Goal: Task Accomplishment & Management: Use online tool/utility

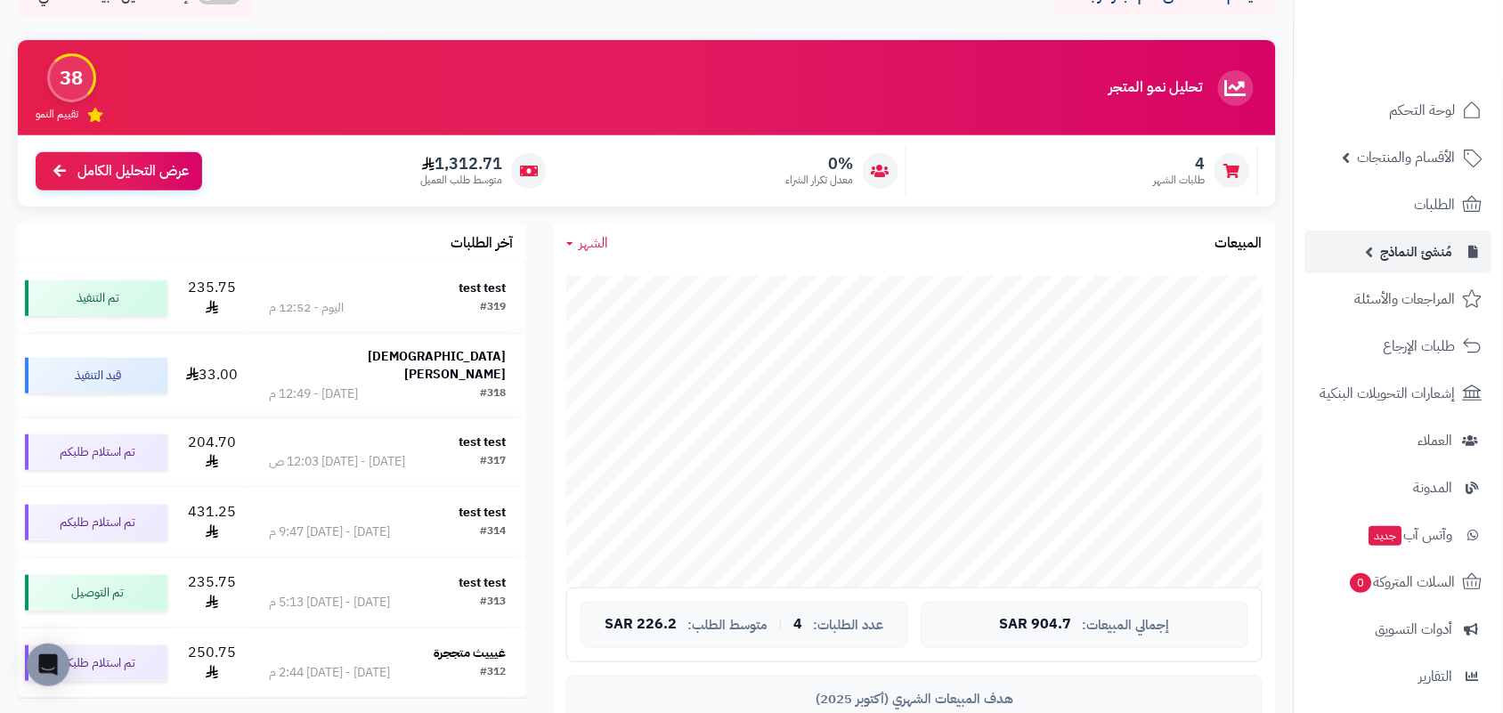
scroll to position [103, 0]
click at [1433, 254] on span "مُنشئ النماذج" at bounding box center [1417, 252] width 72 height 25
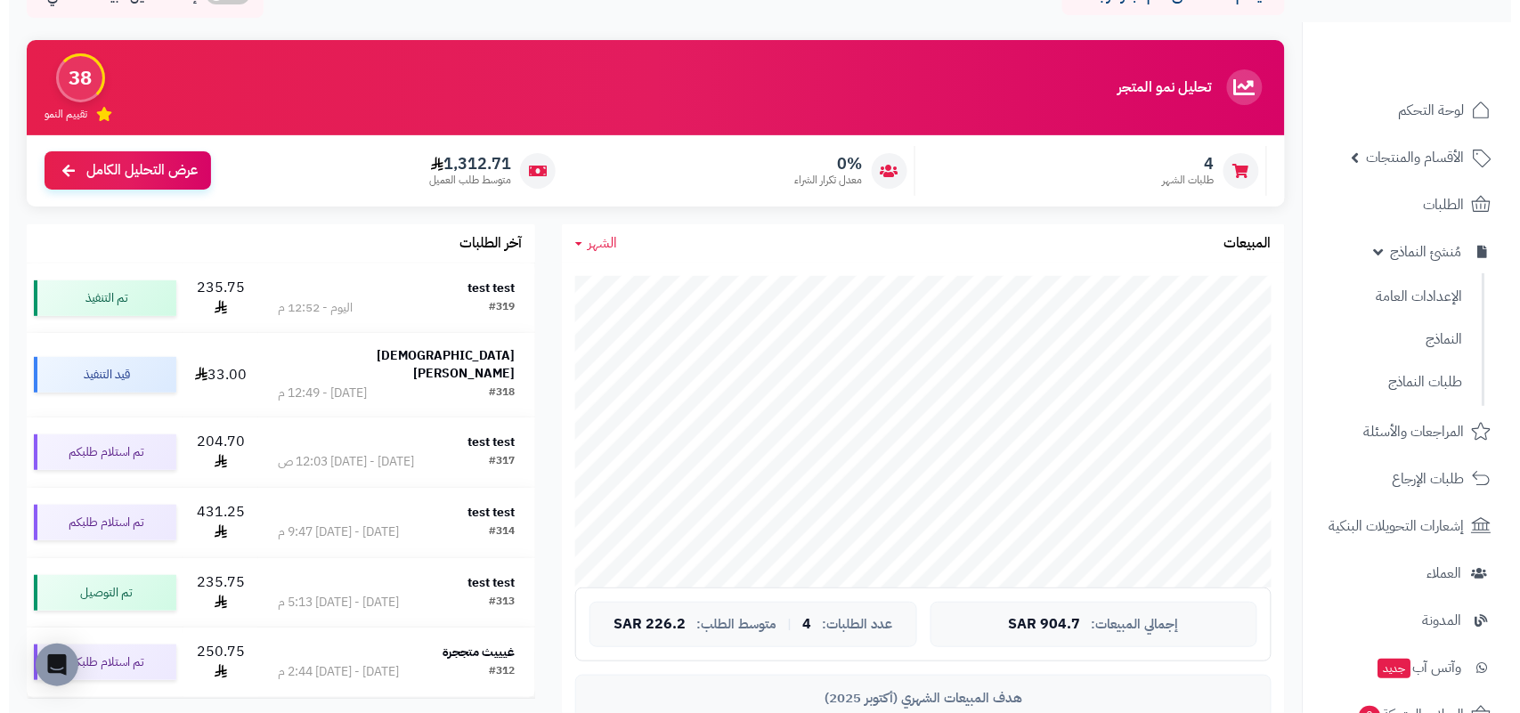
scroll to position [0, 0]
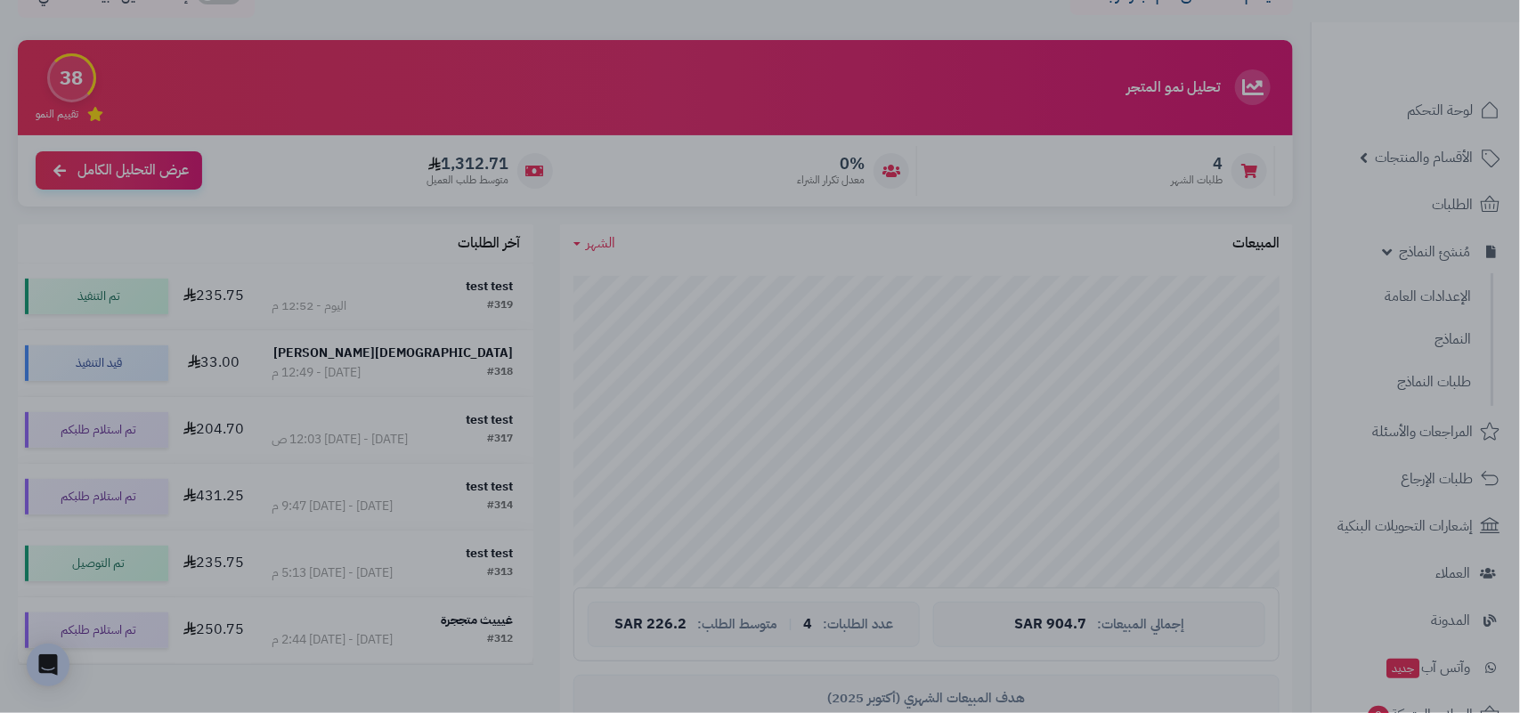
click at [427, 377] on div at bounding box center [760, 356] width 1520 height 713
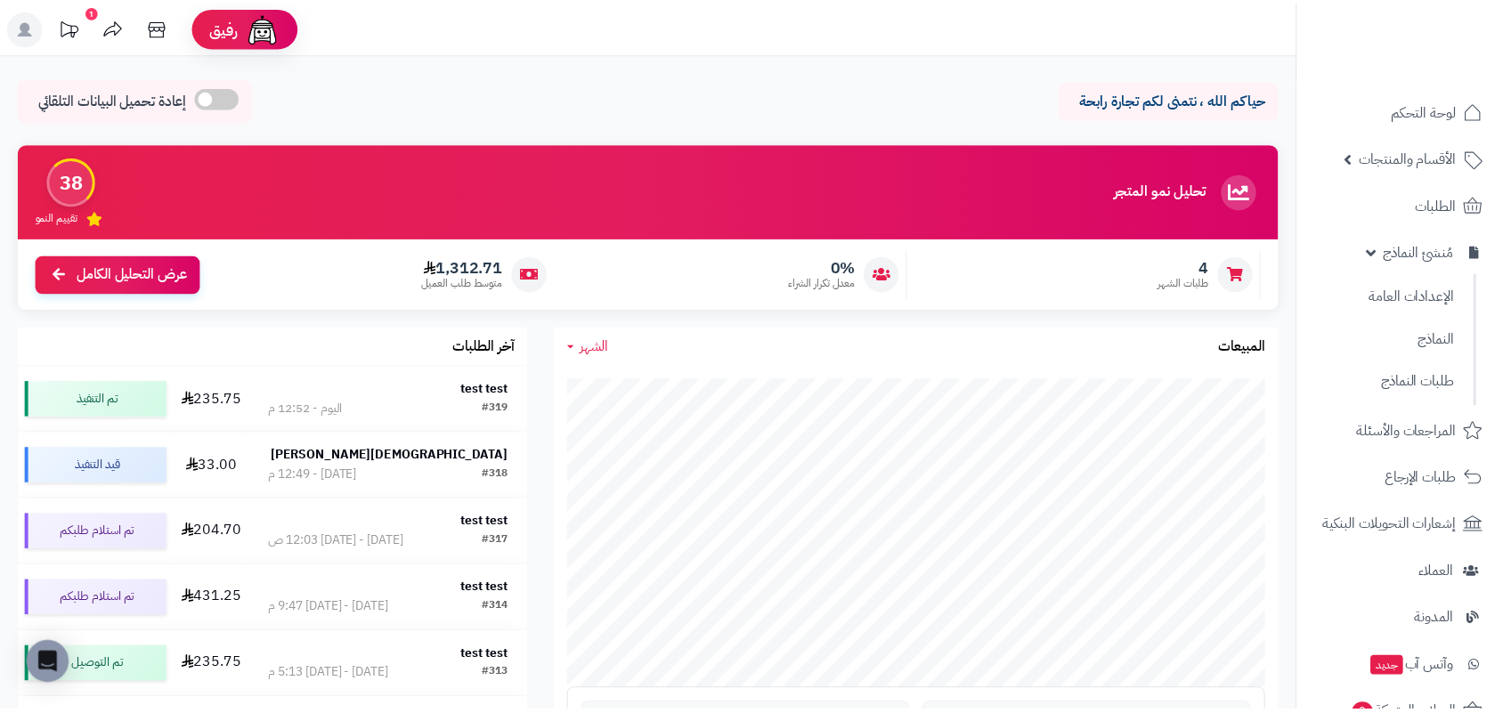
scroll to position [103, 0]
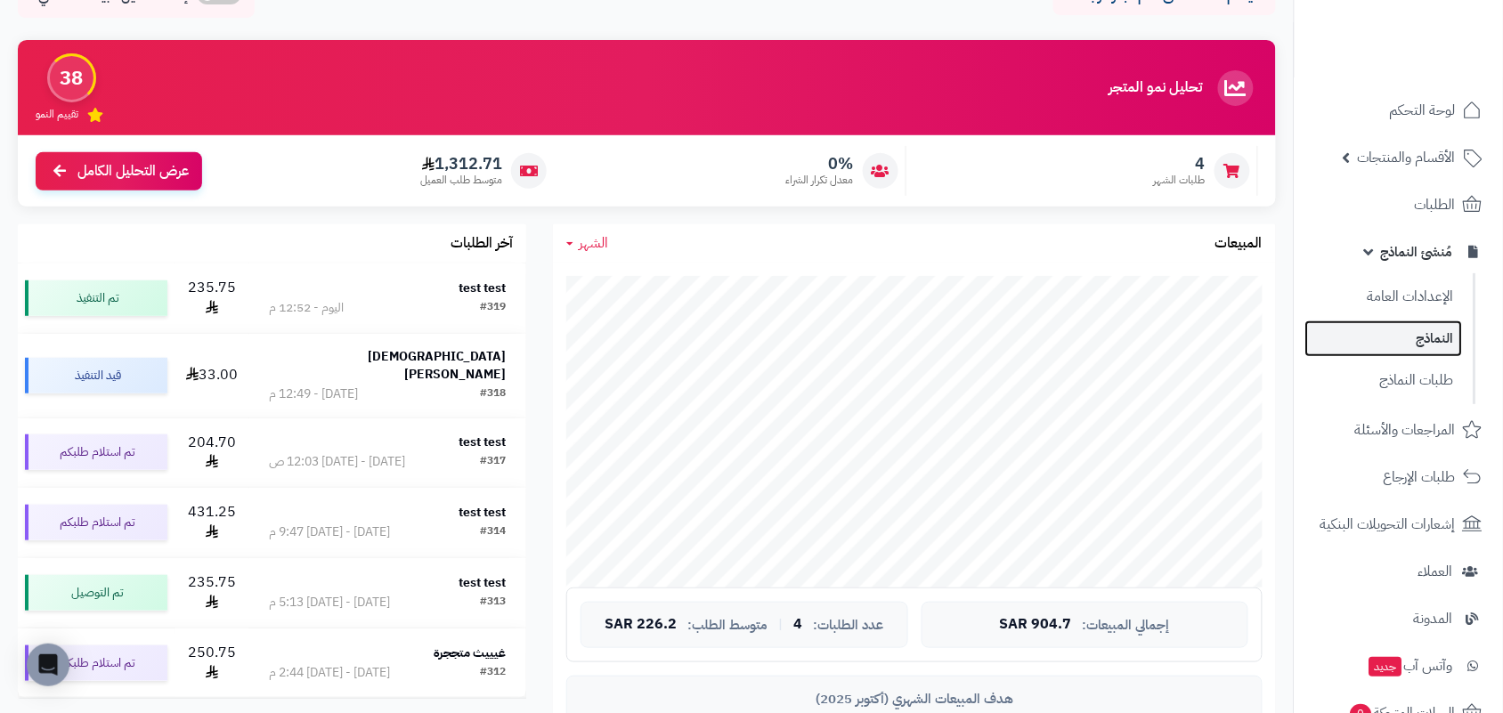
click at [1438, 332] on link "النماذج" at bounding box center [1384, 339] width 158 height 37
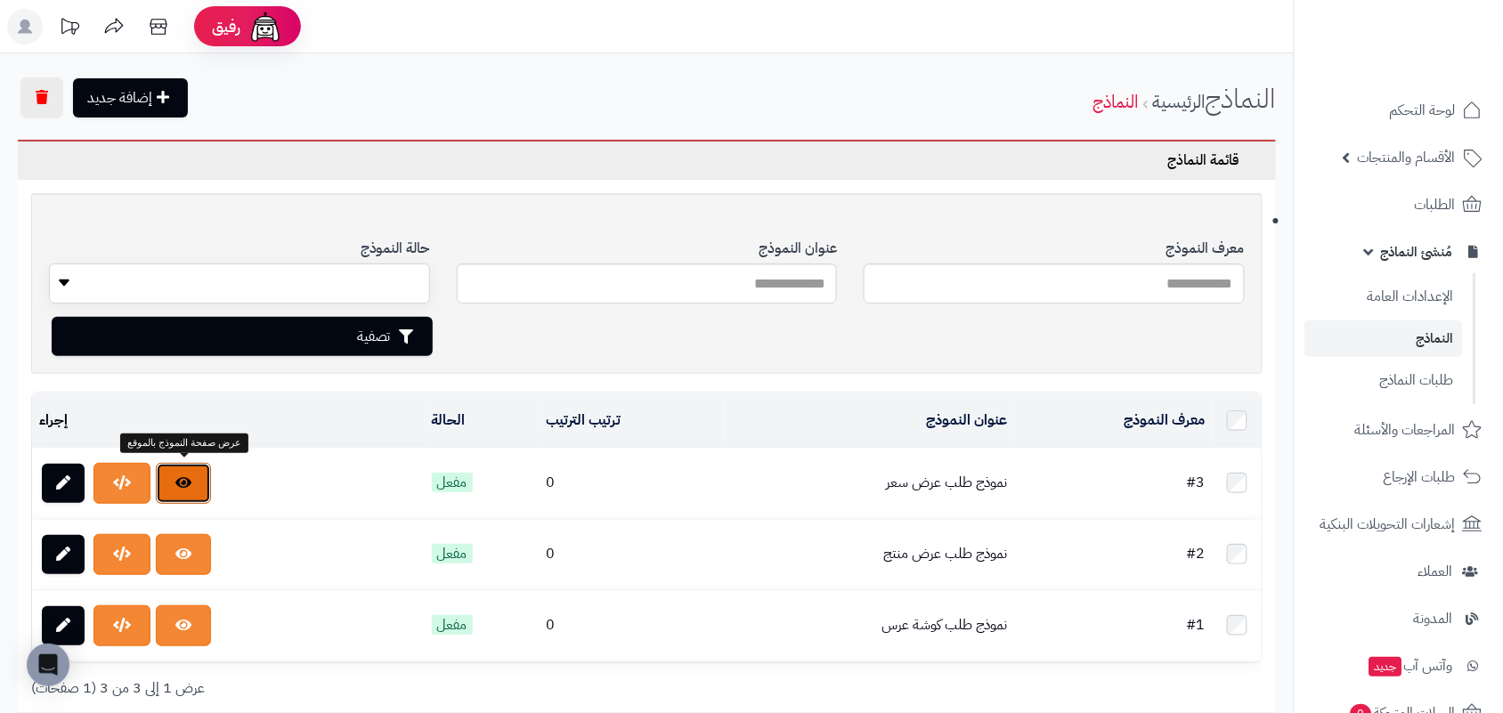
click at [184, 490] on link at bounding box center [183, 483] width 55 height 41
click at [67, 478] on icon at bounding box center [63, 482] width 14 height 14
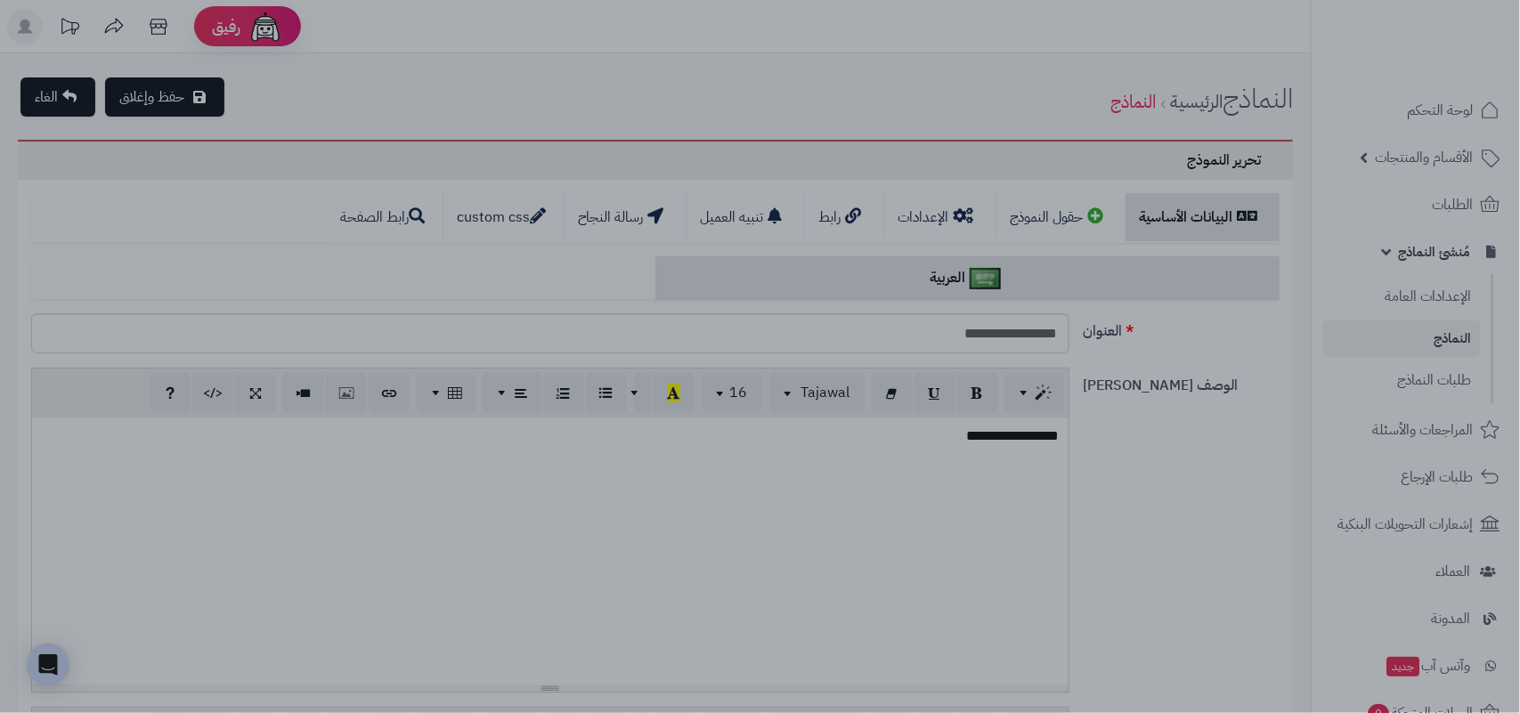
click at [855, 80] on div at bounding box center [760, 356] width 1520 height 713
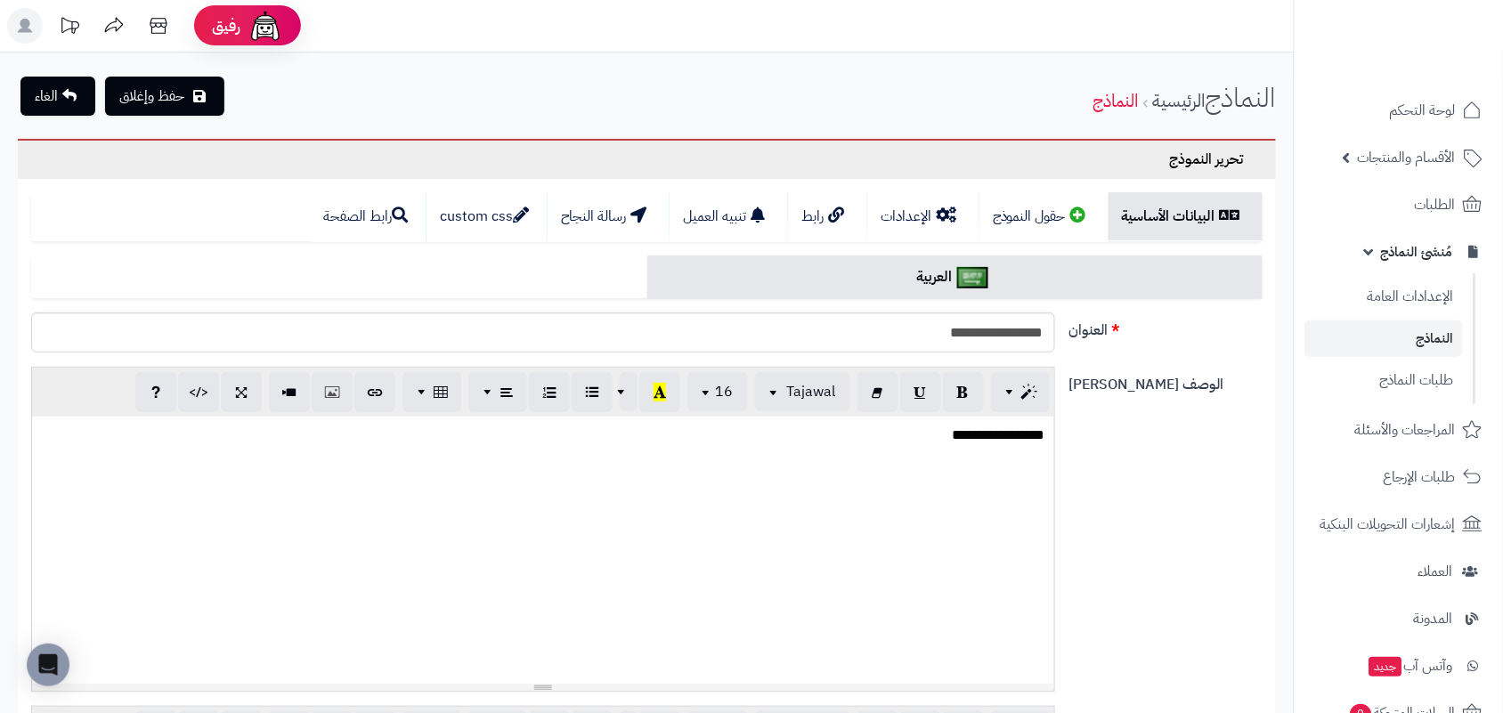
scroll to position [111, 0]
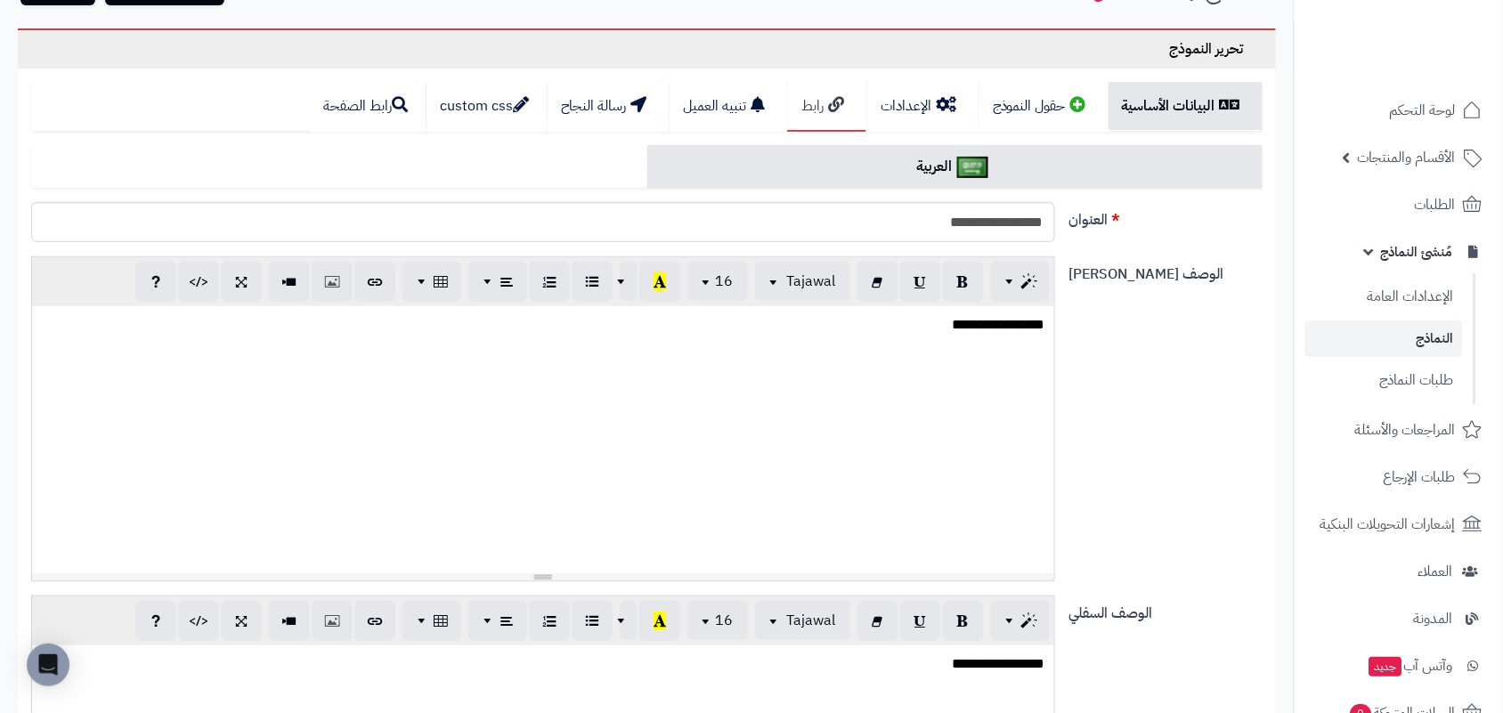
click at [811, 107] on link "رابط" at bounding box center [826, 107] width 79 height 50
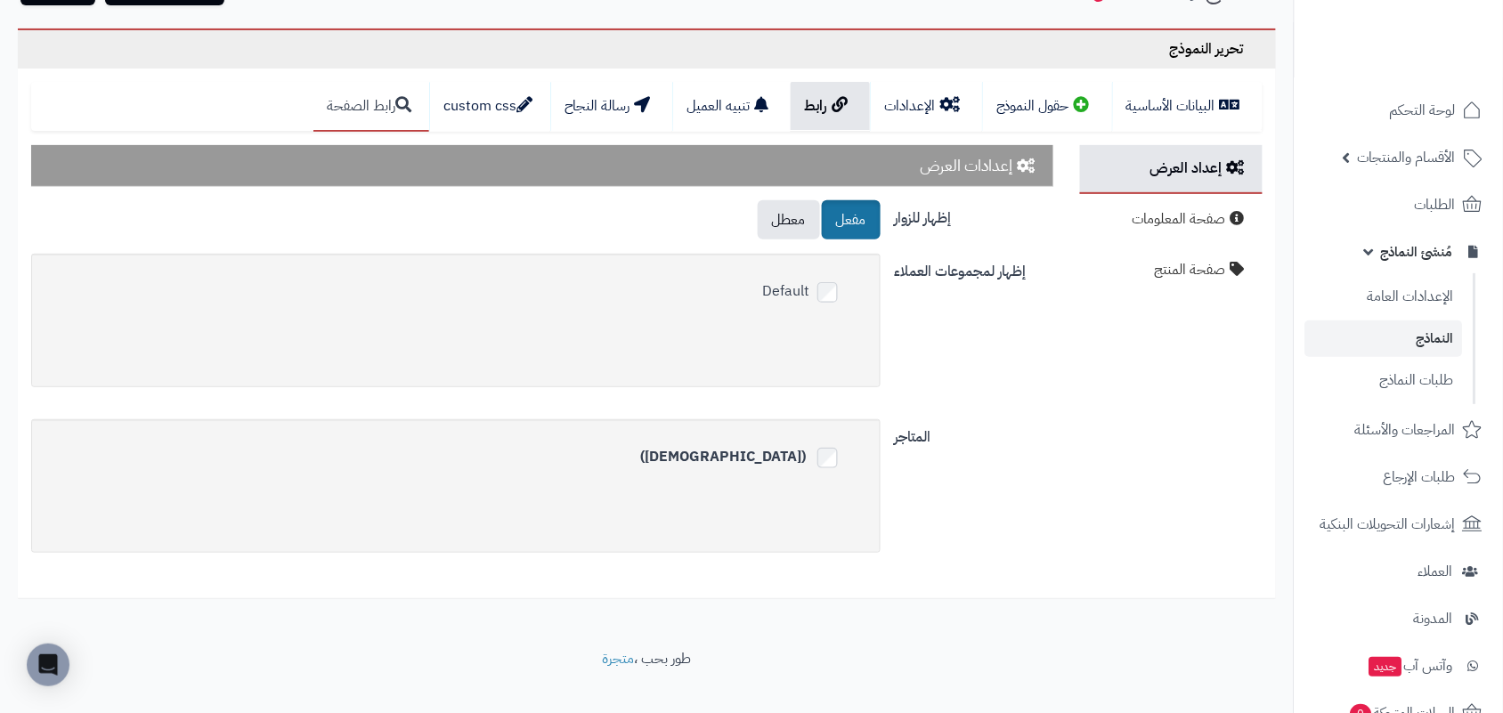
click at [349, 108] on link "رابط الصفحة" at bounding box center [371, 107] width 116 height 50
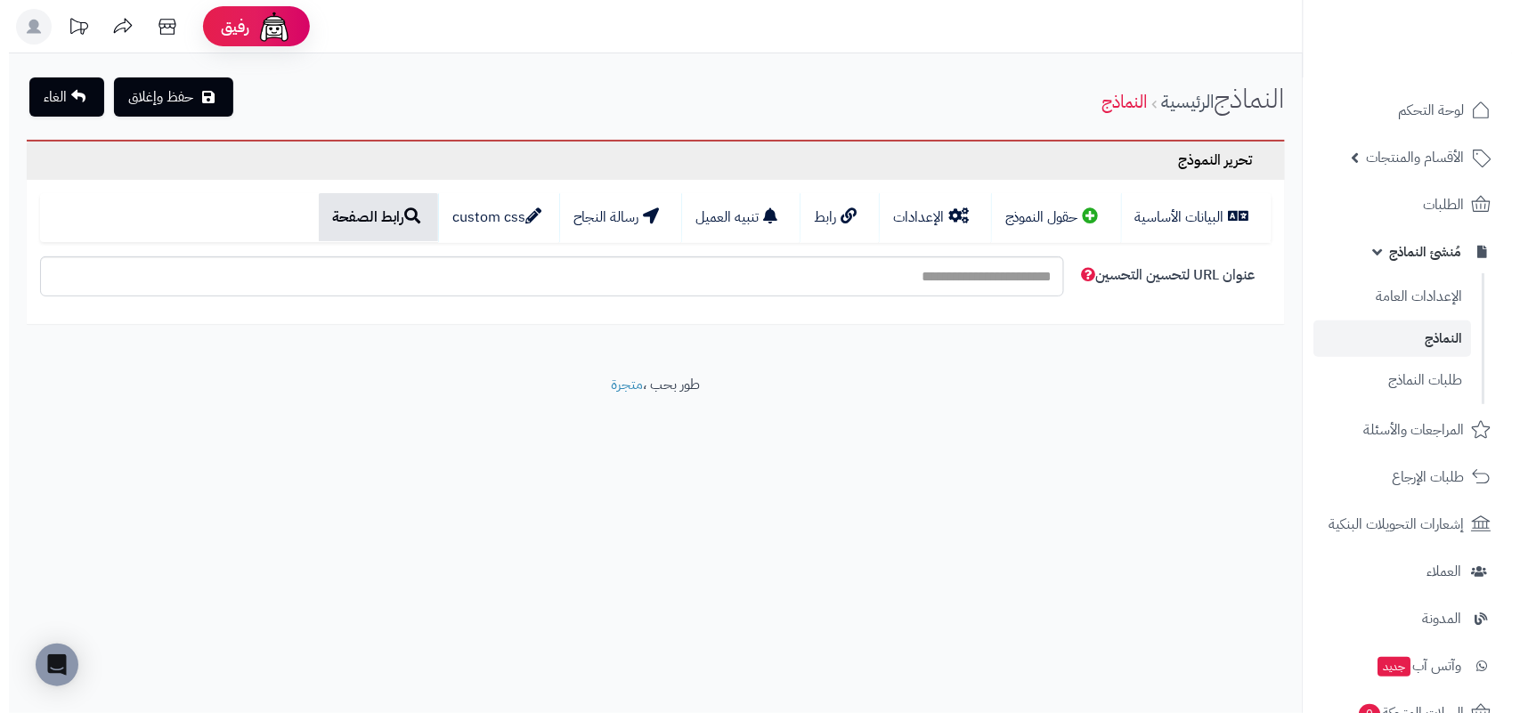
scroll to position [0, 0]
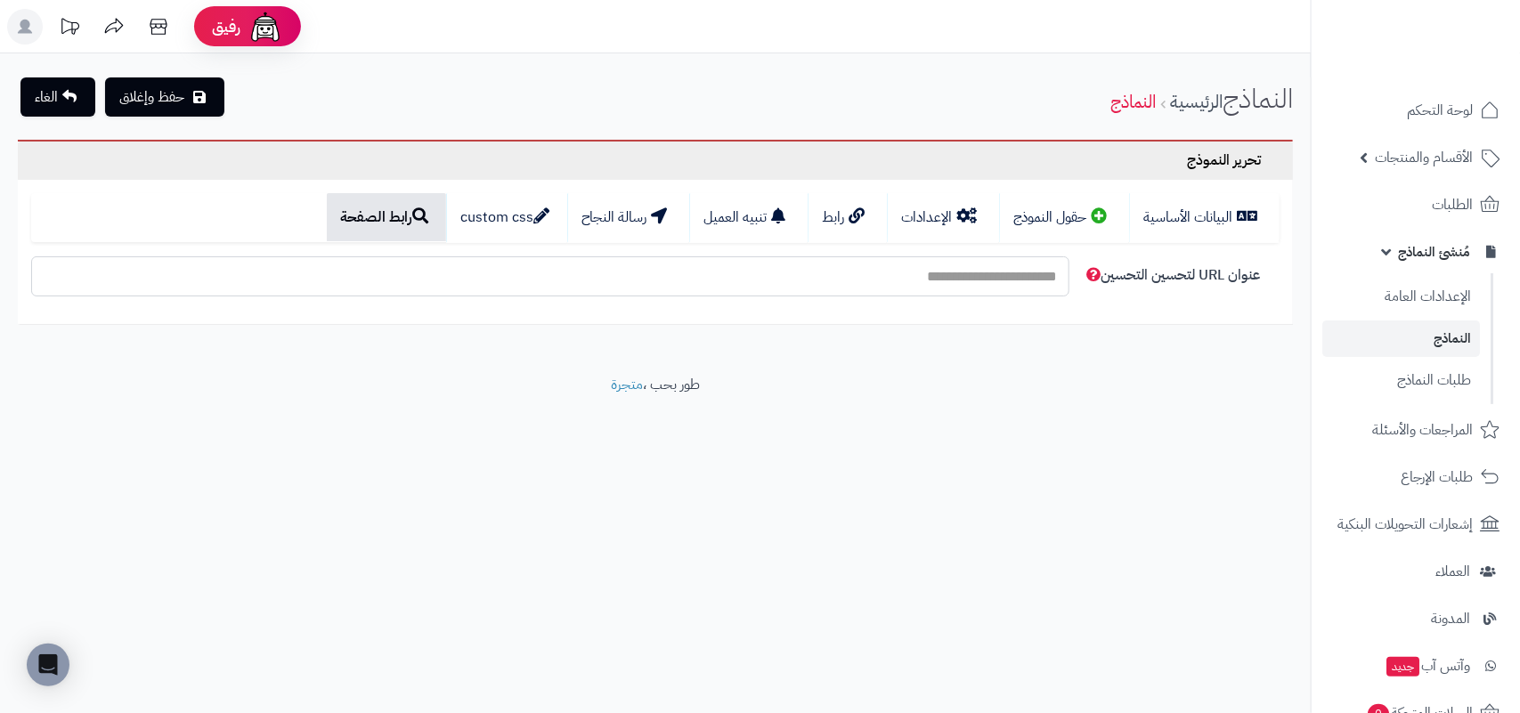
click at [908, 285] on input "عنوان URL لتحسين التحسين" at bounding box center [550, 276] width 1038 height 40
click at [1213, 211] on link "البيانات الأساسية" at bounding box center [1204, 218] width 150 height 50
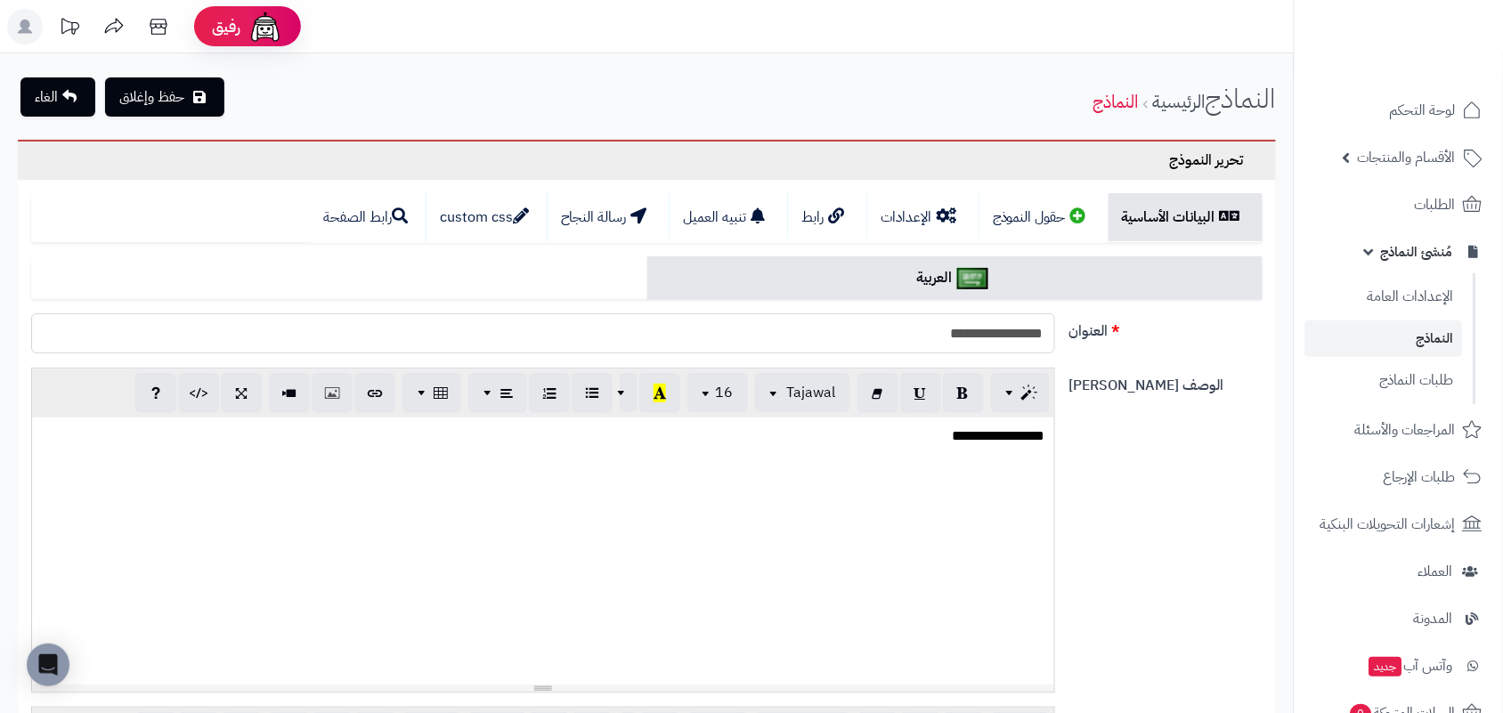
click at [997, 332] on input "**********" at bounding box center [543, 333] width 1024 height 40
click at [349, 207] on link "رابط الصفحة" at bounding box center [368, 218] width 116 height 50
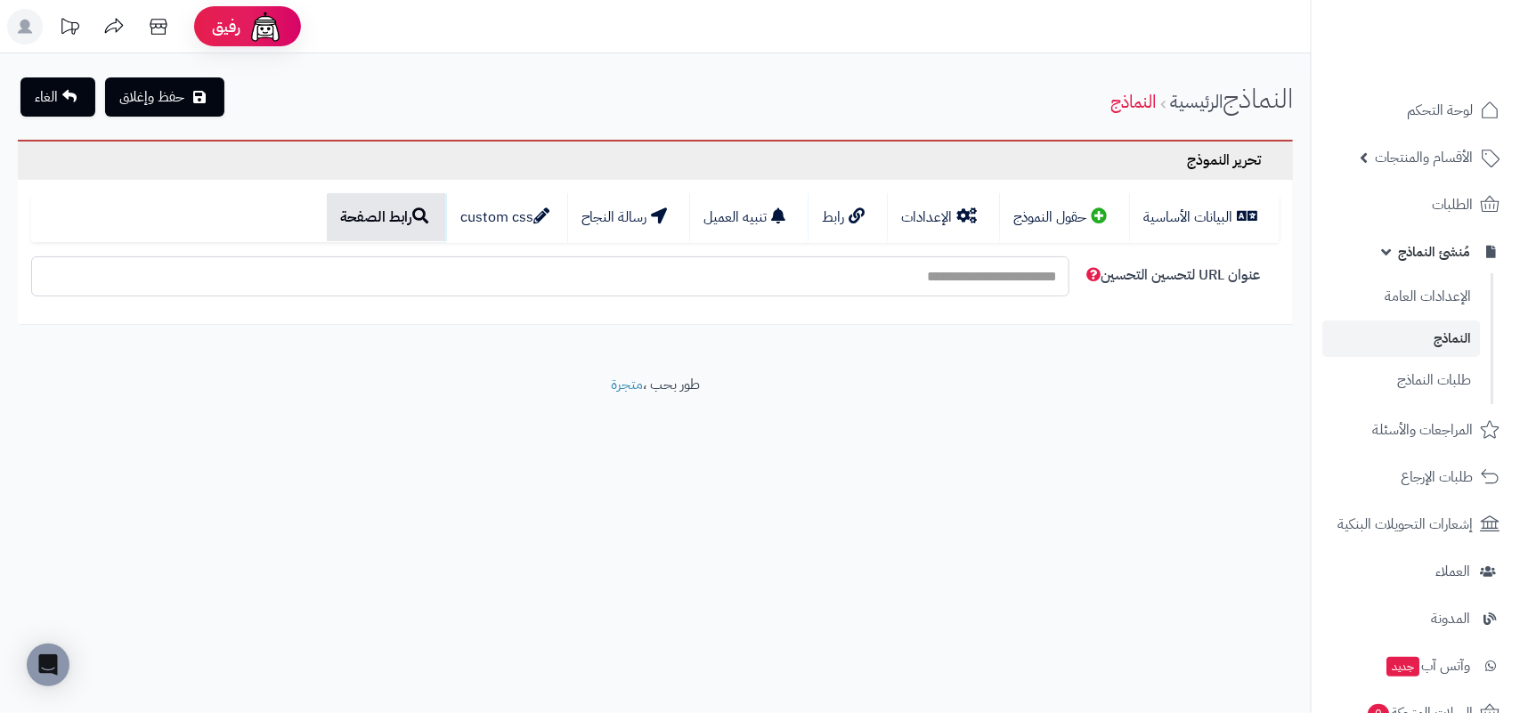
click at [873, 282] on input "عنوان URL لتحسين التحسين" at bounding box center [550, 276] width 1038 height 40
paste input "**********"
click at [1020, 274] on input "**********" at bounding box center [550, 276] width 1038 height 40
drag, startPoint x: 995, startPoint y: 278, endPoint x: 980, endPoint y: 281, distance: 15.5
click at [980, 281] on input "**********" at bounding box center [550, 276] width 1038 height 40
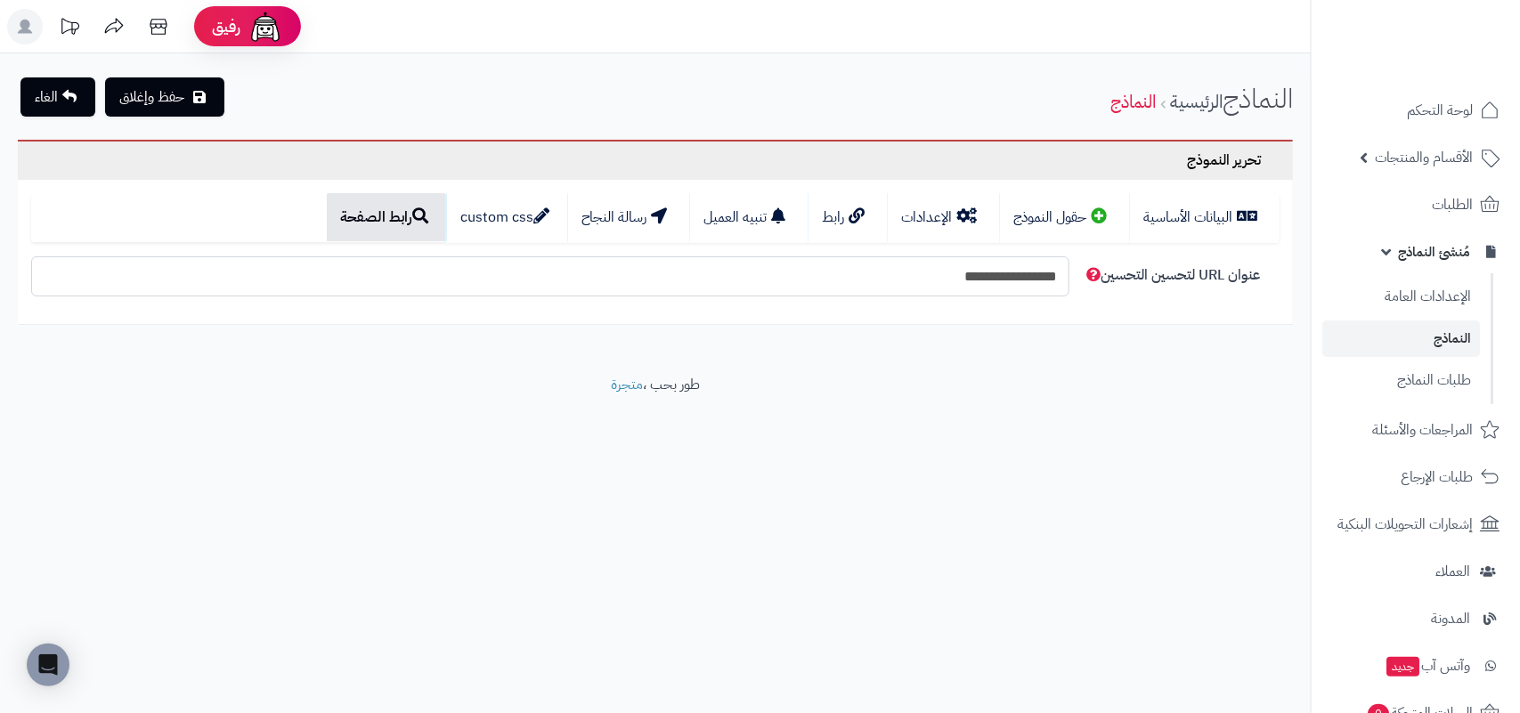
click at [987, 281] on input "**********" at bounding box center [550, 276] width 1038 height 40
click at [954, 276] on input "**********" at bounding box center [550, 276] width 1038 height 40
type input "**********"
click at [201, 107] on button "حفظ وإغلاق" at bounding box center [164, 96] width 119 height 39
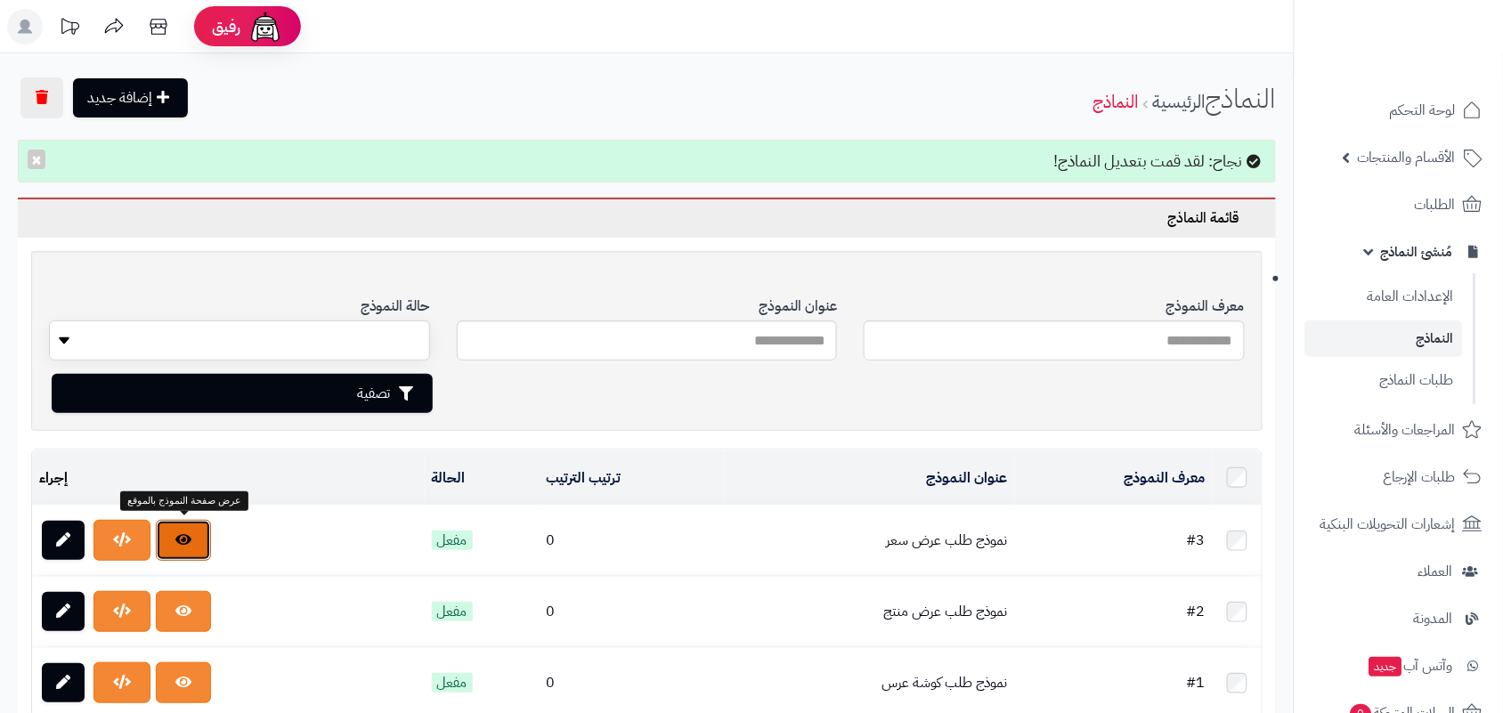
click at [197, 525] on link at bounding box center [183, 540] width 55 height 41
click at [183, 554] on link at bounding box center [183, 540] width 55 height 41
click at [77, 541] on link at bounding box center [63, 540] width 43 height 39
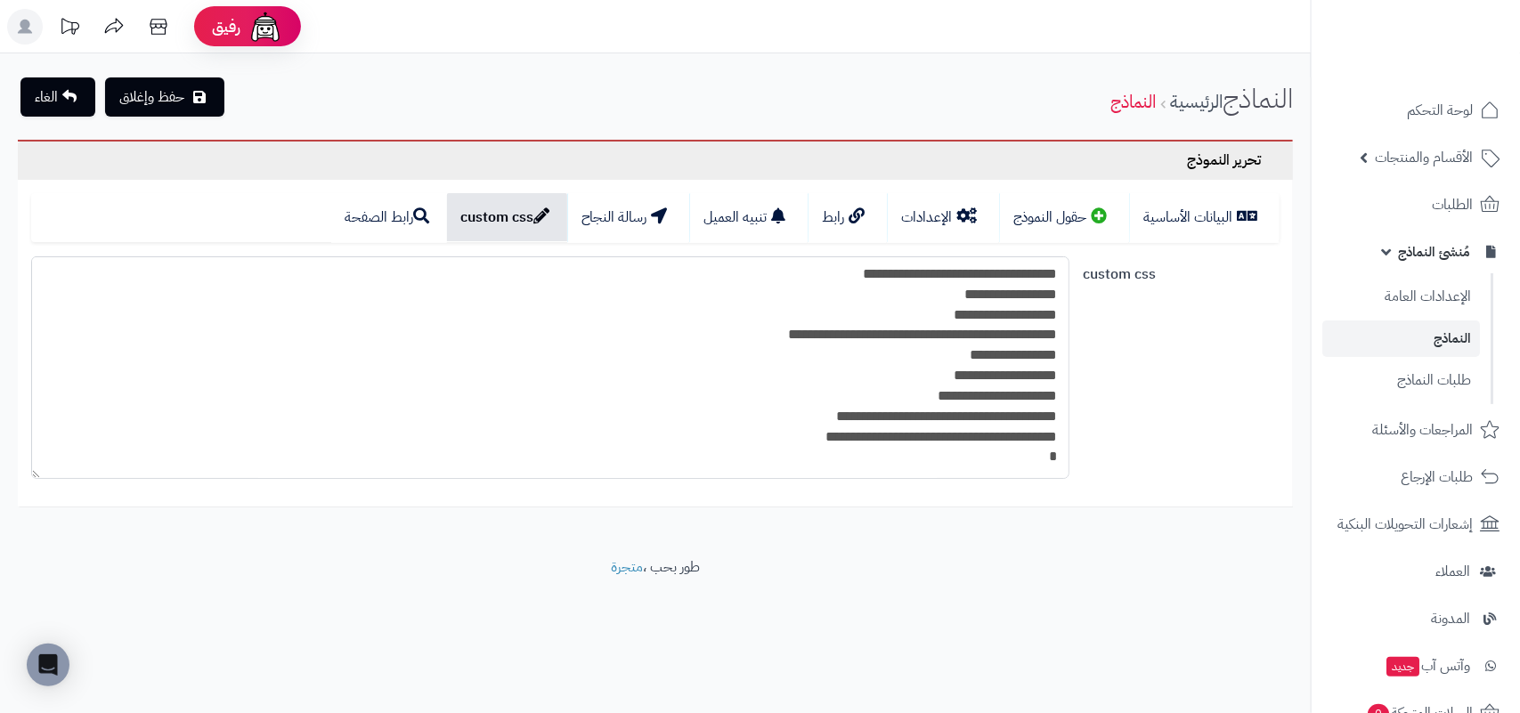
drag, startPoint x: 785, startPoint y: 443, endPoint x: 1058, endPoint y: 263, distance: 326.5
click at [1058, 258] on textarea at bounding box center [550, 367] width 1038 height 223
click at [1030, 282] on textarea at bounding box center [550, 367] width 1038 height 223
click at [824, 270] on textarea at bounding box center [550, 367] width 1038 height 223
drag, startPoint x: 812, startPoint y: 269, endPoint x: 1100, endPoint y: 261, distance: 287.7
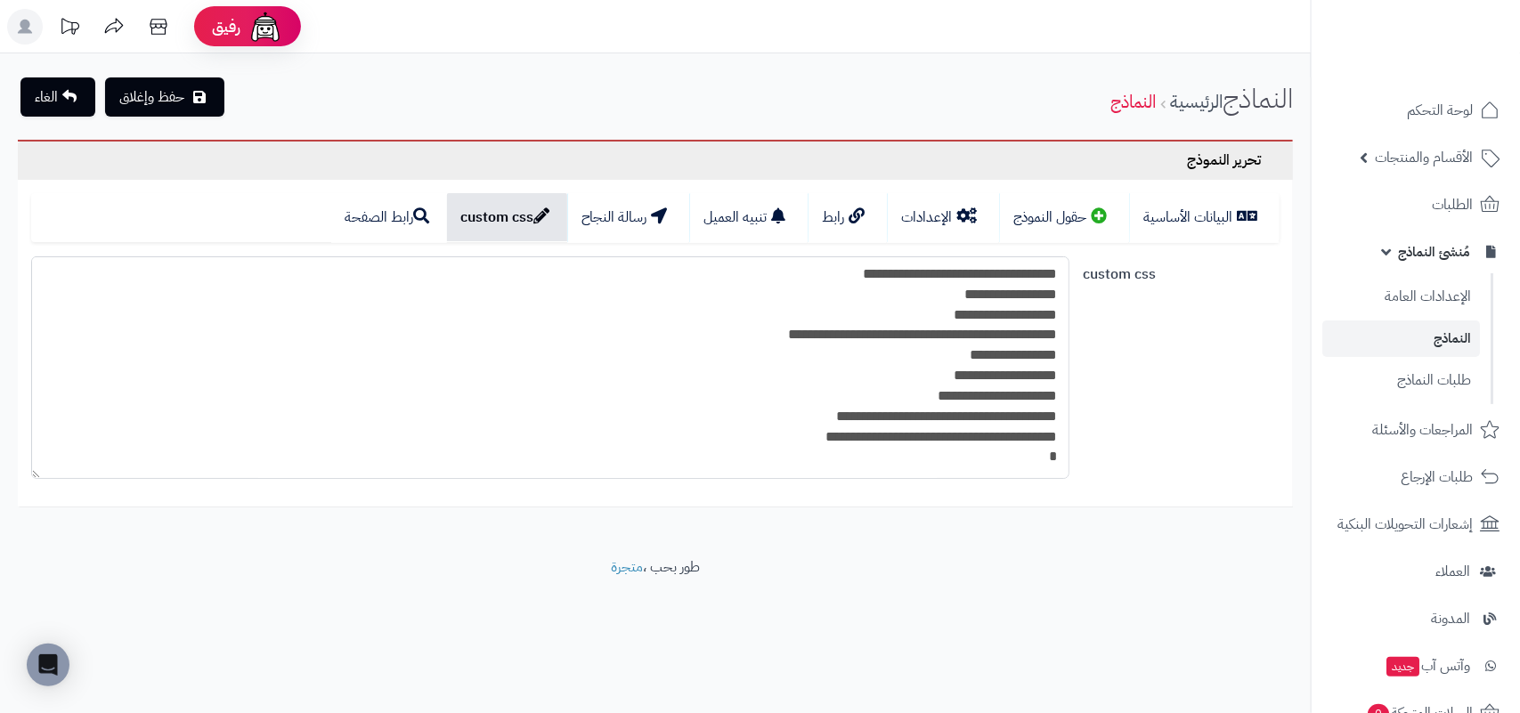
click at [1100, 261] on div "custom css" at bounding box center [655, 374] width 1263 height 237
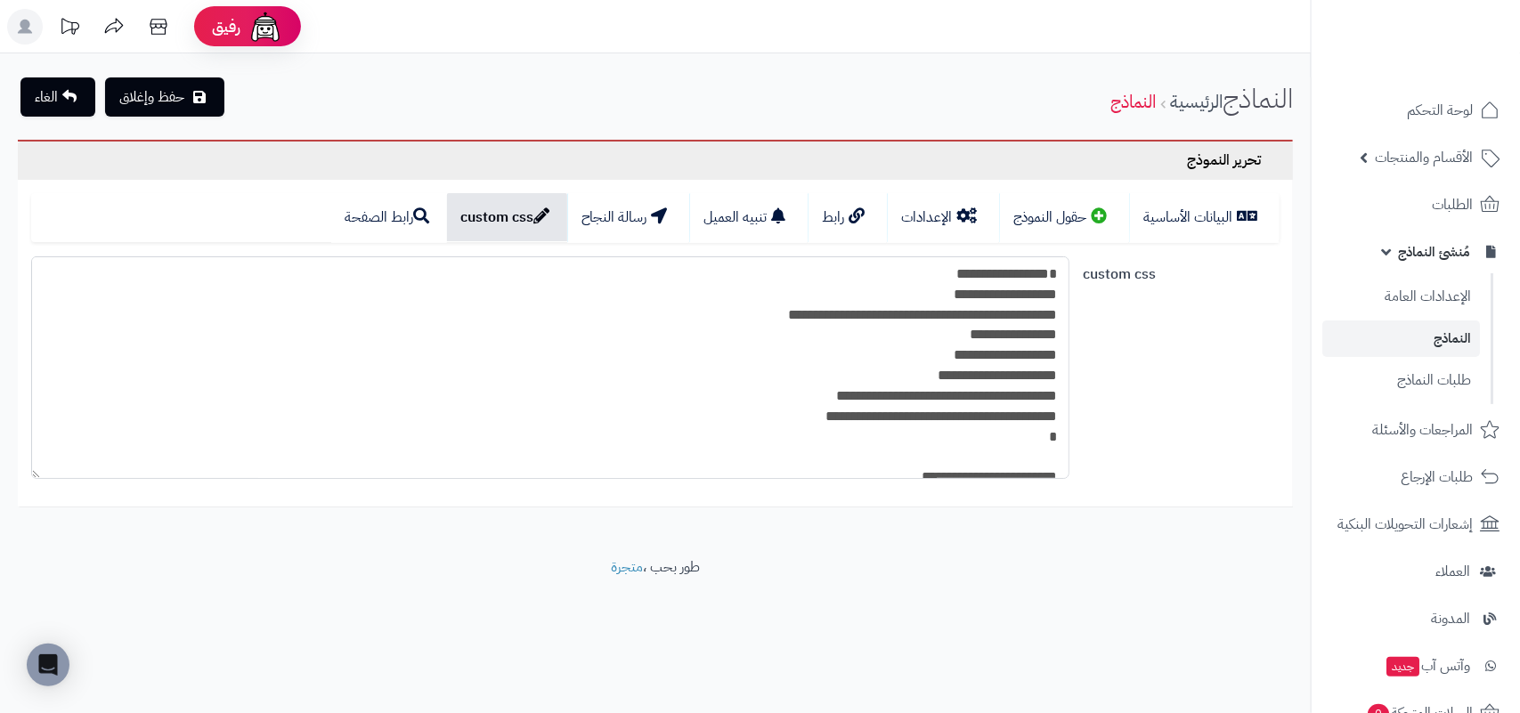
click at [924, 283] on textarea at bounding box center [550, 367] width 1038 height 223
click at [945, 281] on textarea at bounding box center [550, 367] width 1038 height 223
drag, startPoint x: 932, startPoint y: 318, endPoint x: 705, endPoint y: 308, distance: 227.3
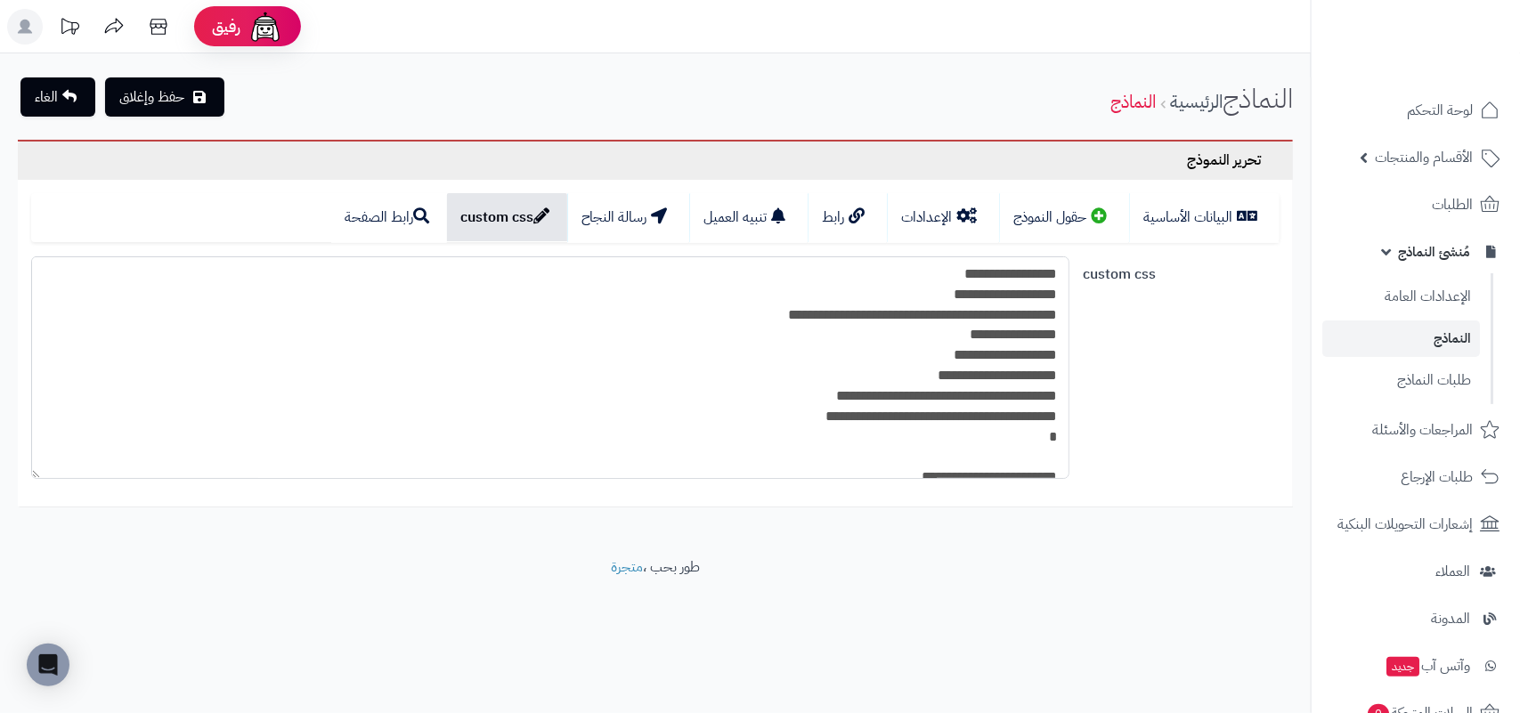
click at [705, 308] on textarea at bounding box center [550, 367] width 1038 height 223
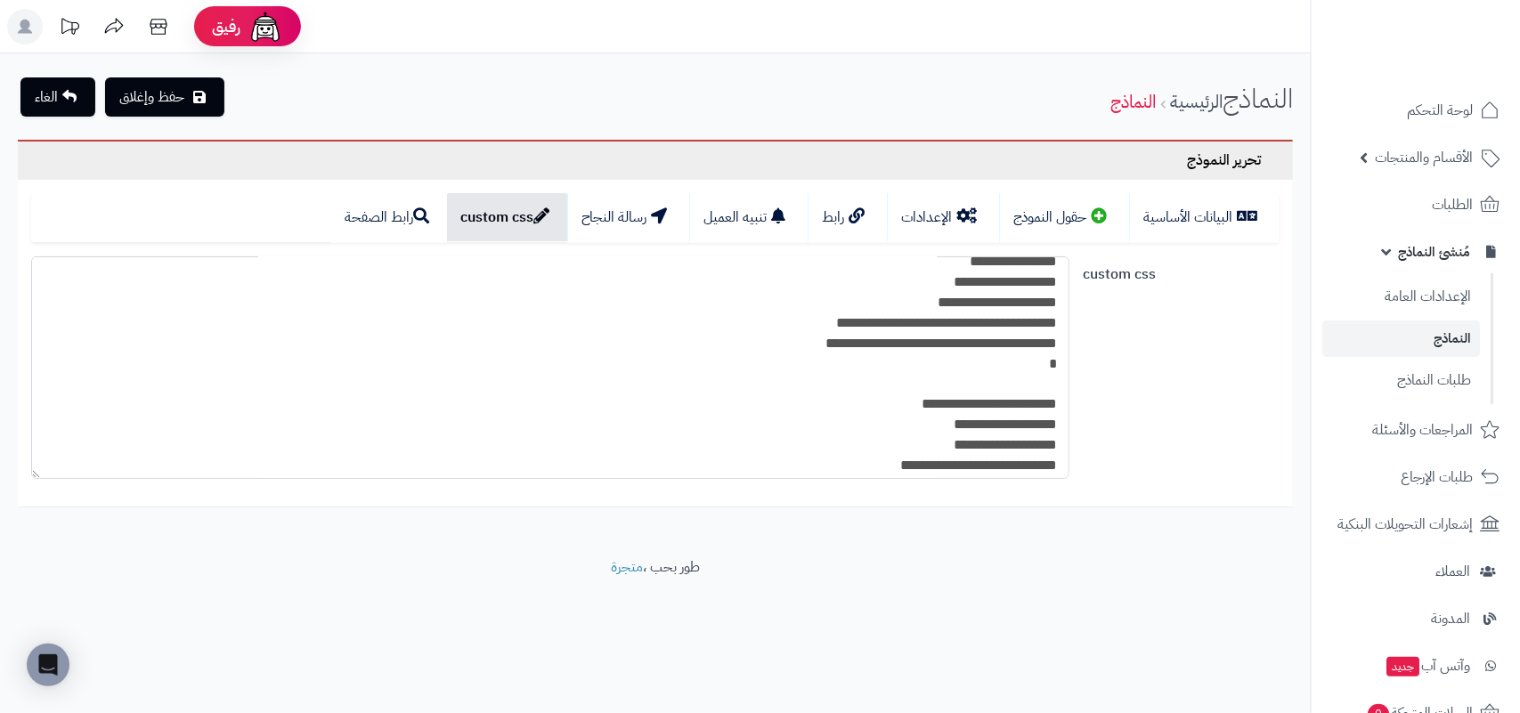
scroll to position [111, 0]
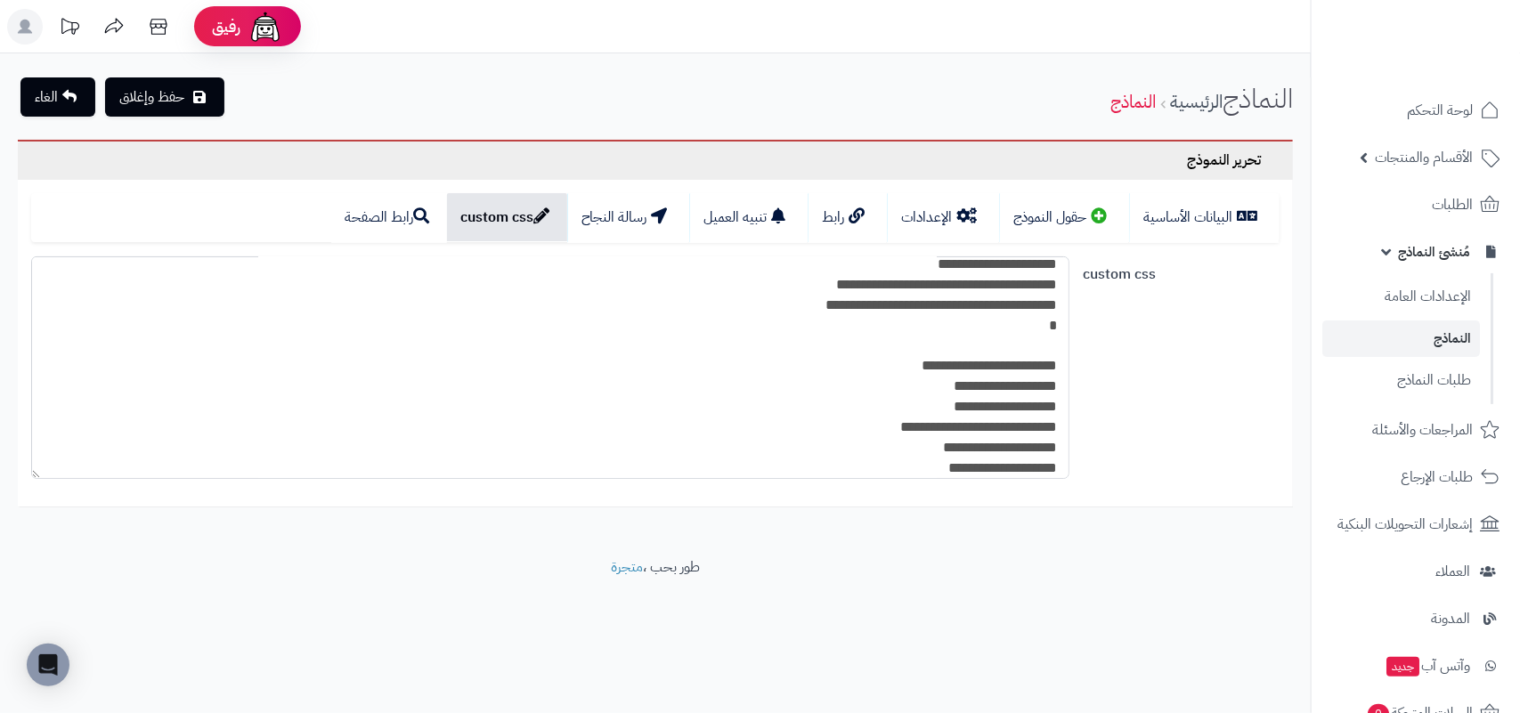
drag, startPoint x: 882, startPoint y: 368, endPoint x: 1074, endPoint y: 367, distance: 191.4
click at [1074, 367] on div at bounding box center [550, 367] width 1052 height 223
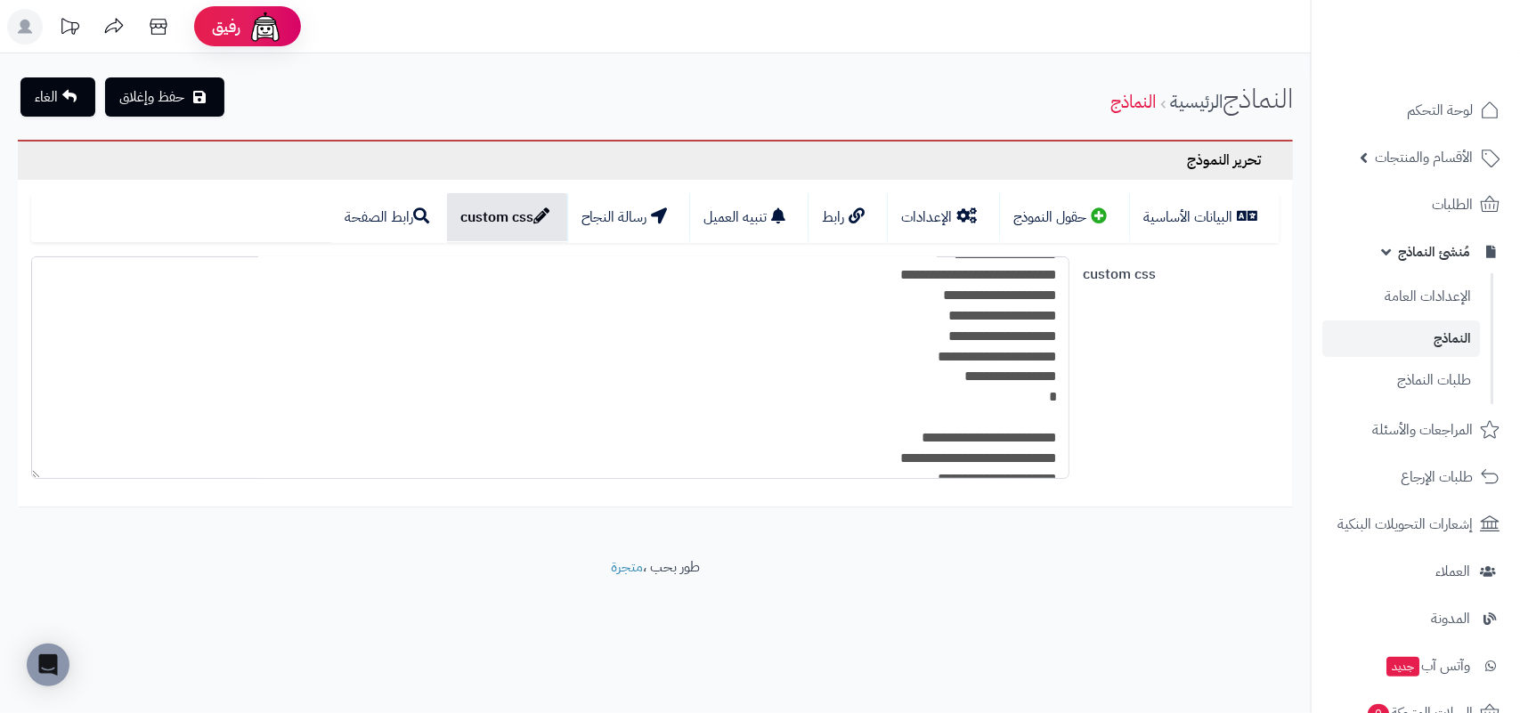
drag, startPoint x: 893, startPoint y: 426, endPoint x: 1060, endPoint y: 434, distance: 167.6
click at [1061, 434] on textarea at bounding box center [550, 367] width 1038 height 223
click at [935, 429] on textarea at bounding box center [550, 367] width 1038 height 223
drag, startPoint x: 905, startPoint y: 432, endPoint x: 1101, endPoint y: 423, distance: 197.0
click at [1101, 423] on div "custom css" at bounding box center [655, 374] width 1263 height 237
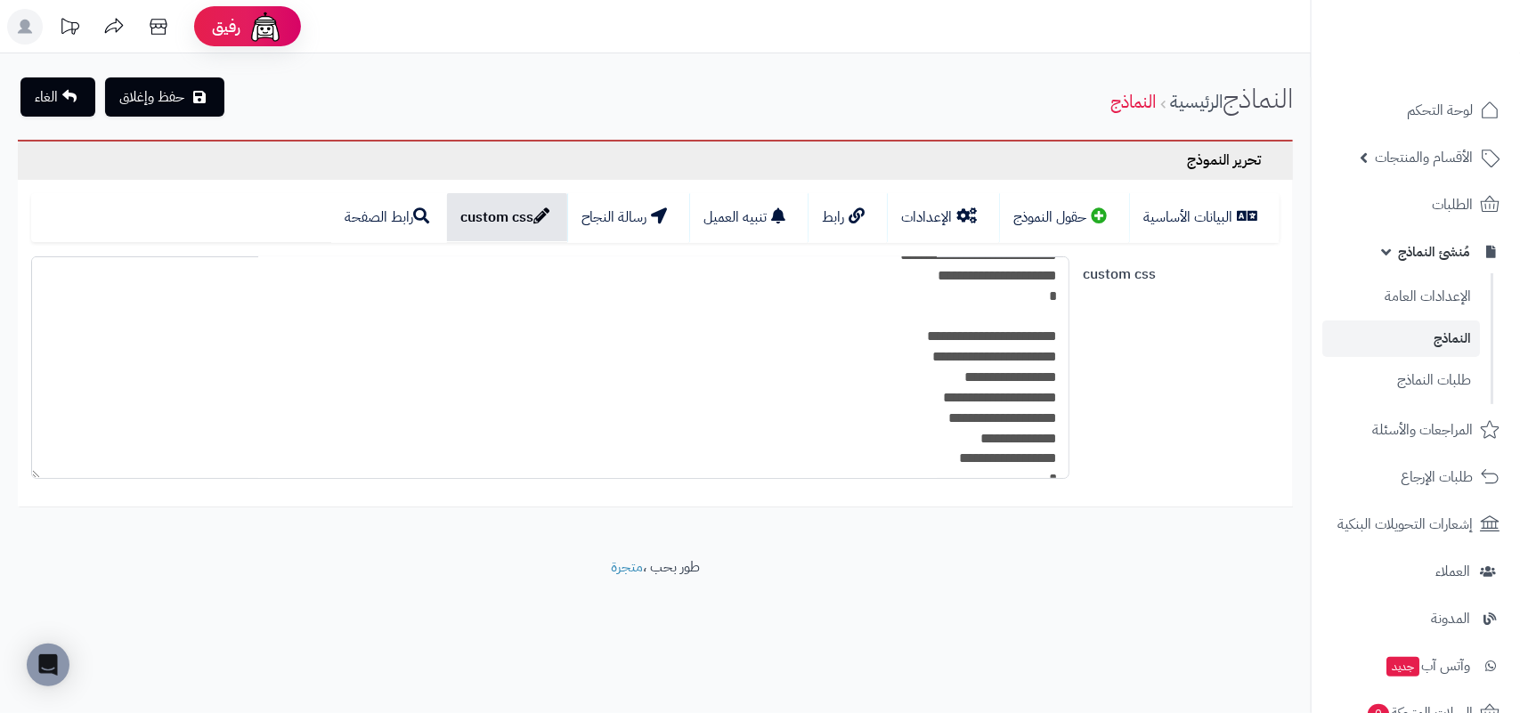
scroll to position [334, 0]
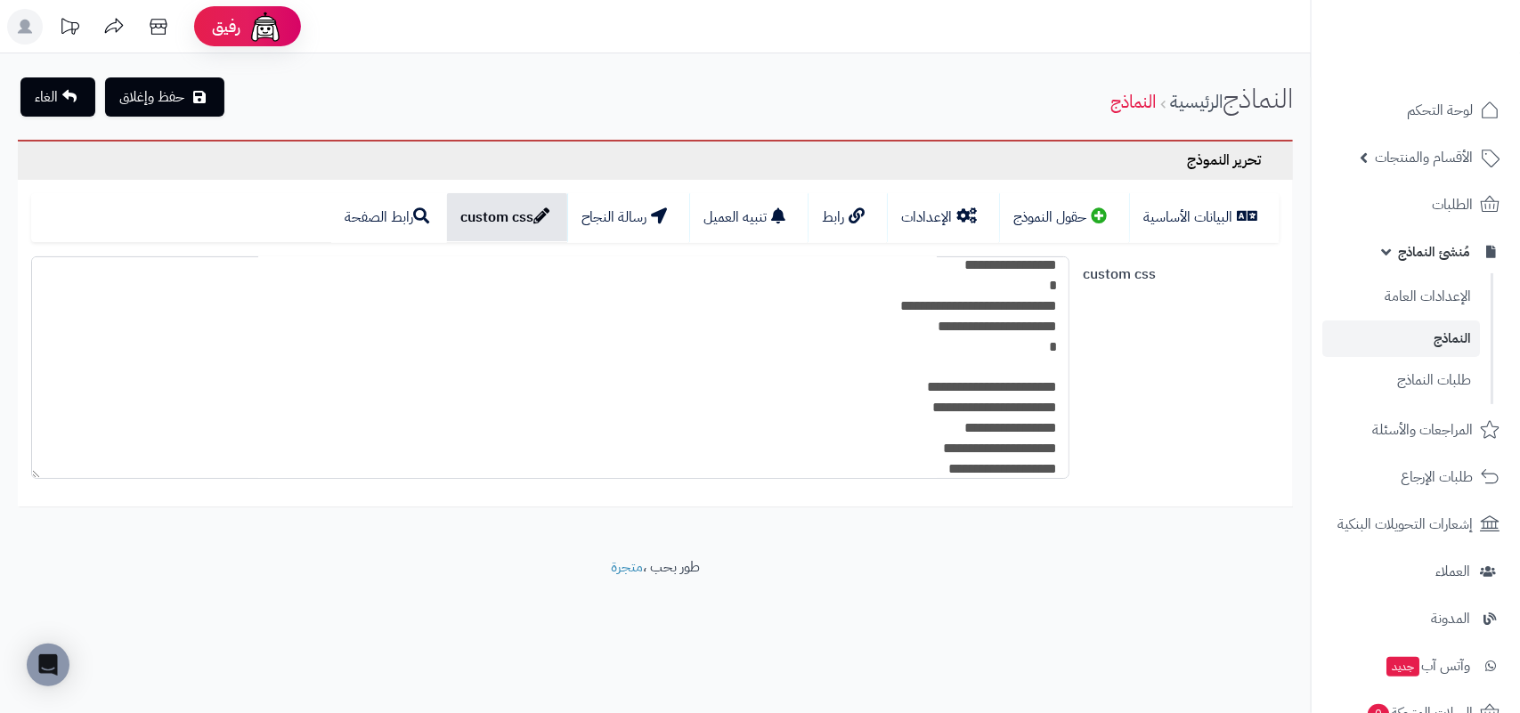
drag, startPoint x: 897, startPoint y: 389, endPoint x: 1076, endPoint y: 368, distance: 179.3
click at [1076, 368] on div at bounding box center [550, 367] width 1052 height 223
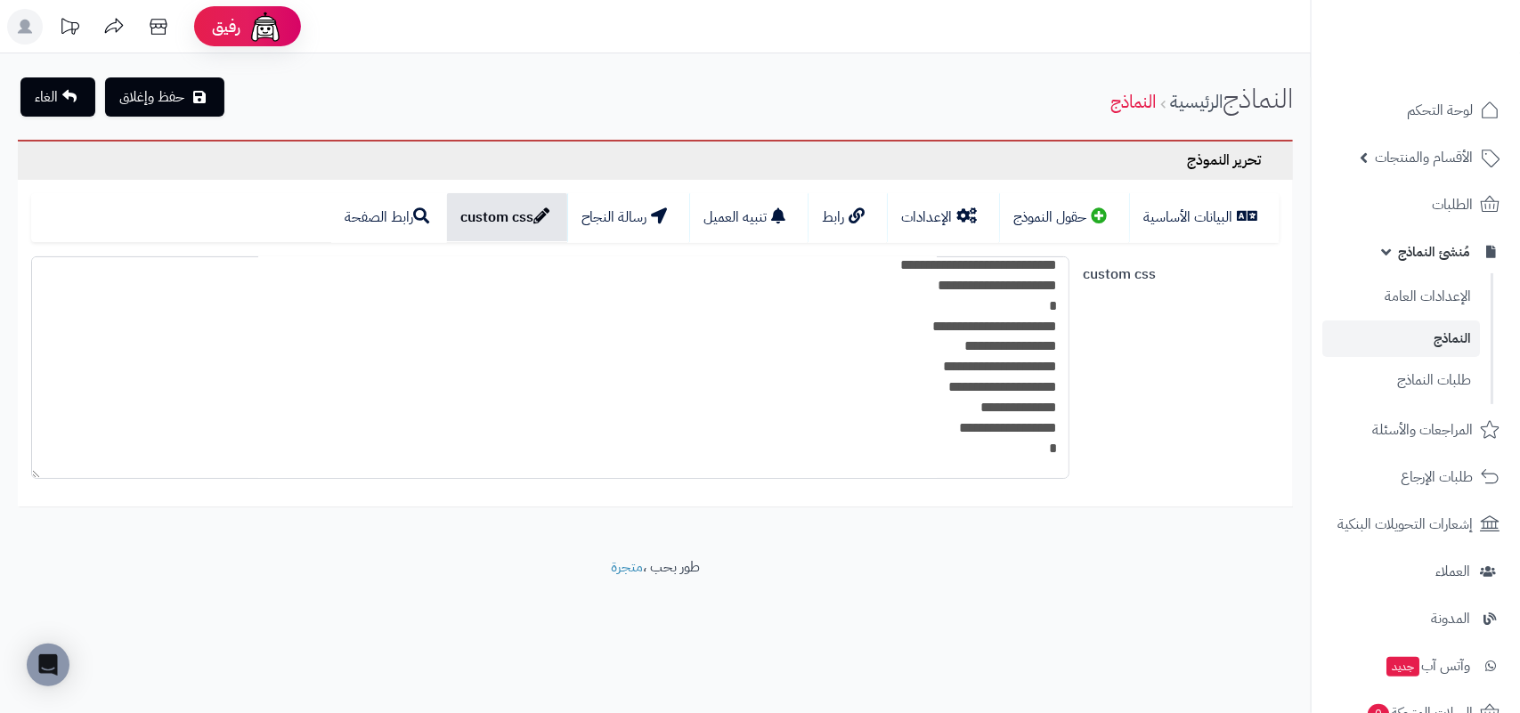
scroll to position [445, 0]
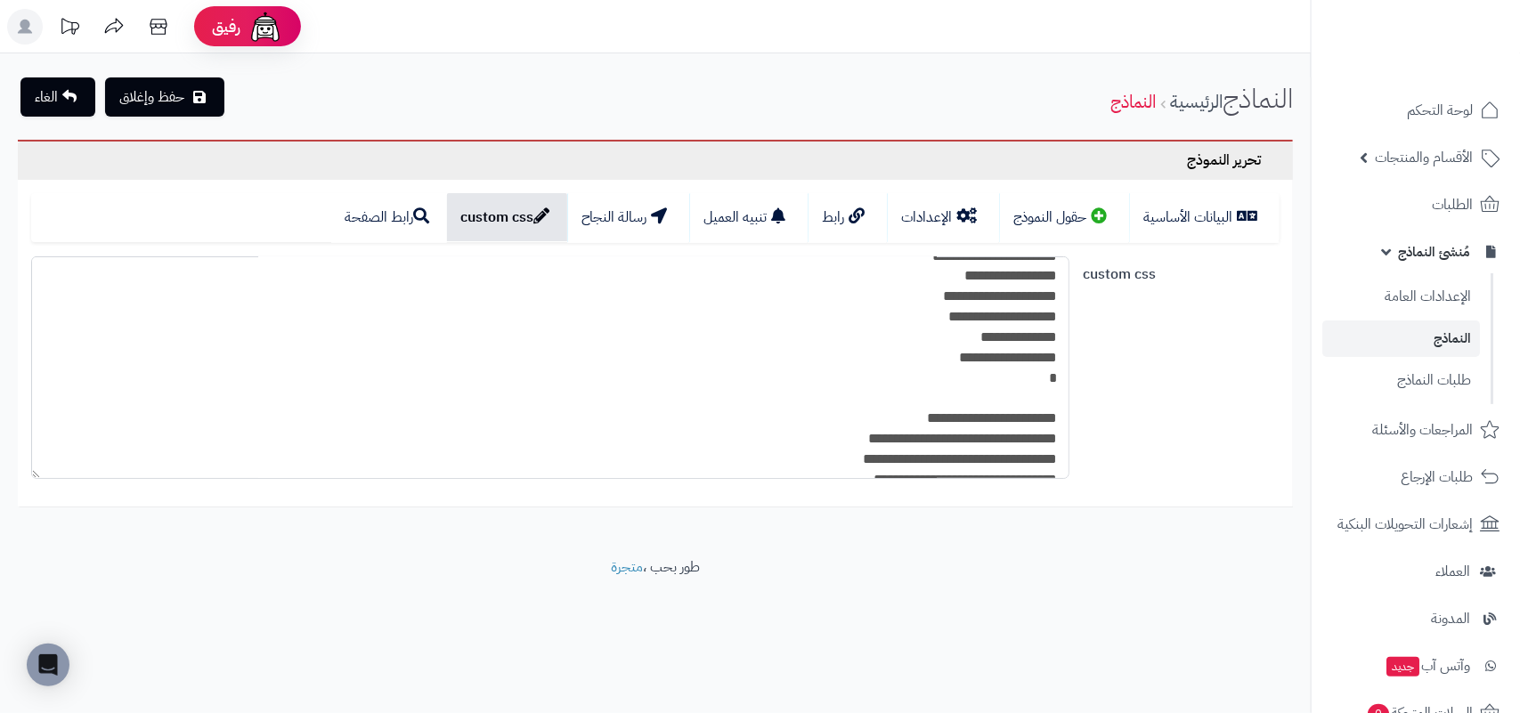
drag, startPoint x: 887, startPoint y: 419, endPoint x: 1097, endPoint y: 394, distance: 211.6
click at [1097, 394] on div "custom css" at bounding box center [655, 374] width 1263 height 237
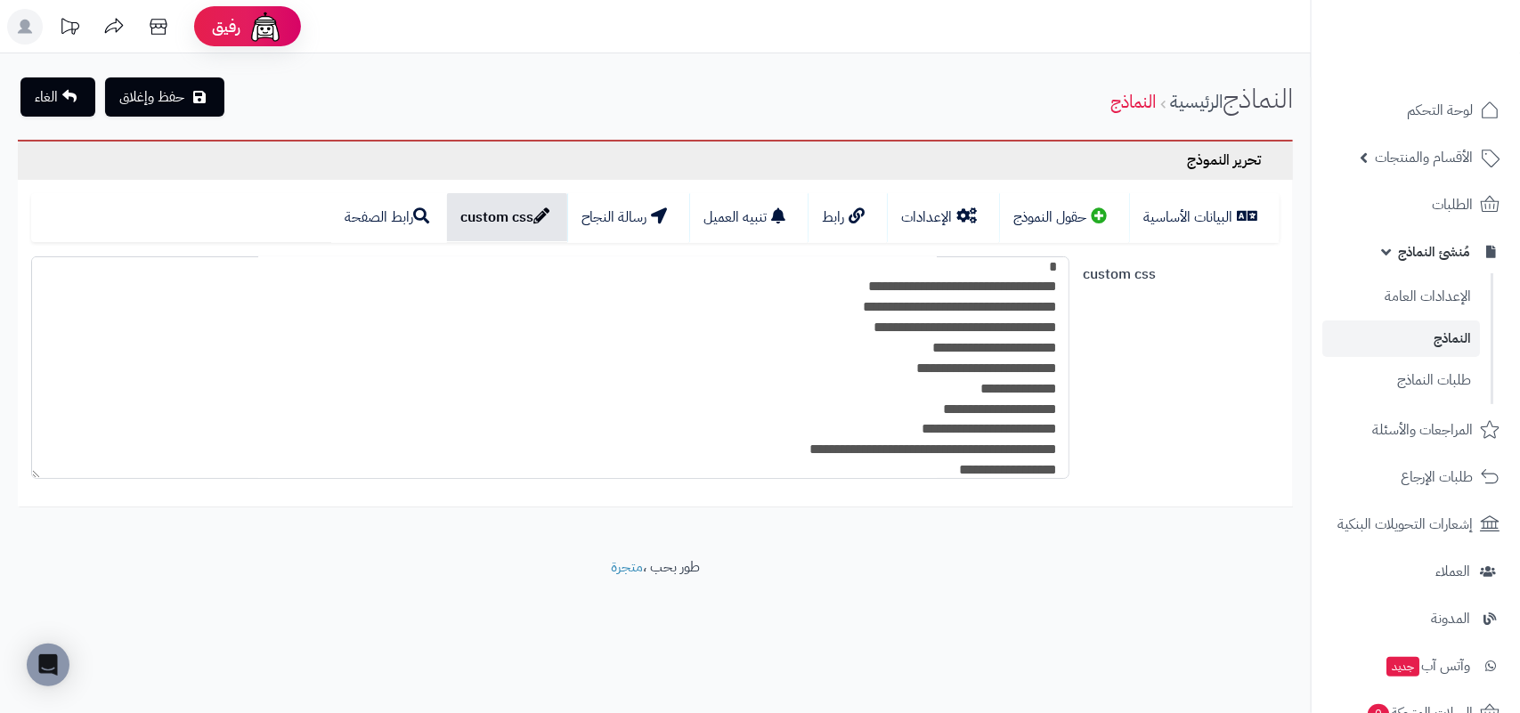
scroll to position [668, 0]
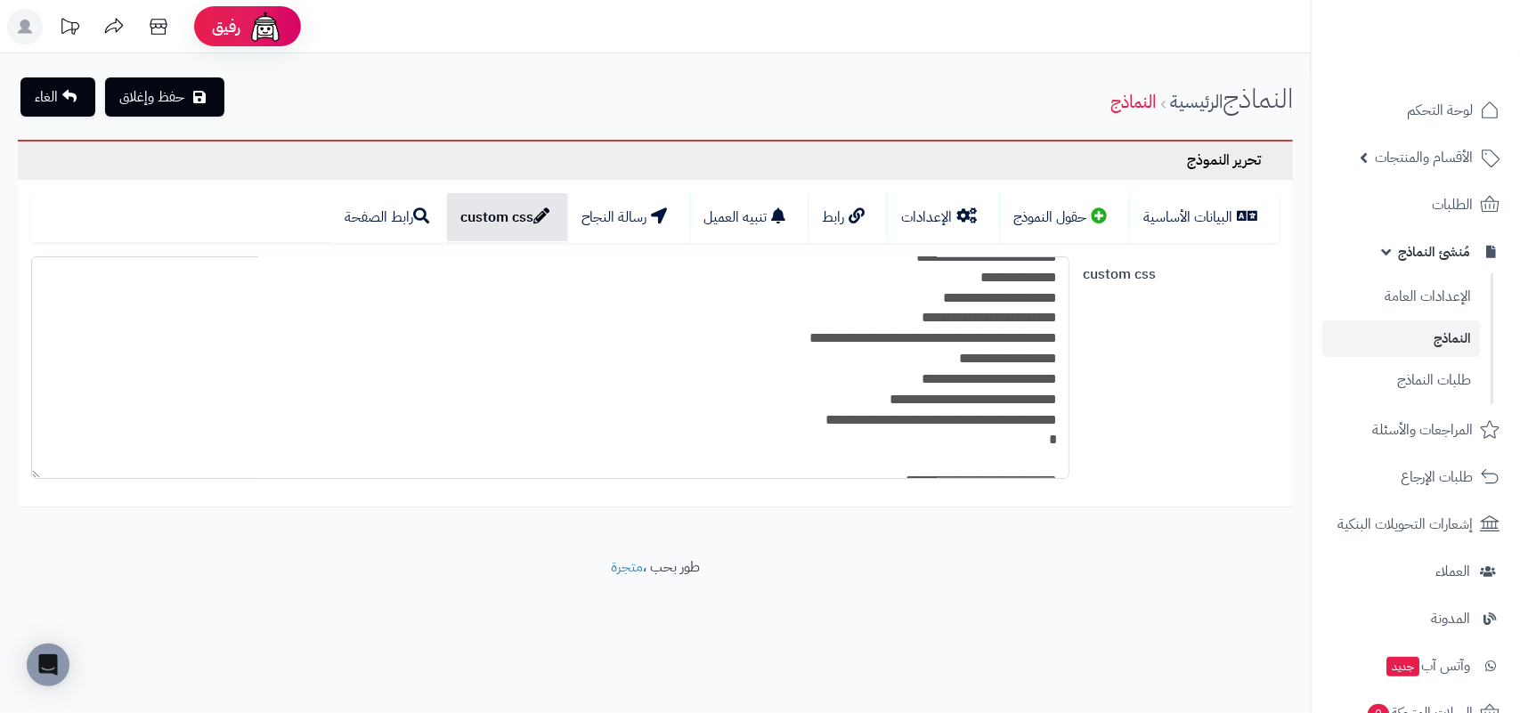
drag, startPoint x: 777, startPoint y: 336, endPoint x: 922, endPoint y: 343, distance: 145.3
click at [922, 343] on textarea at bounding box center [550, 367] width 1038 height 223
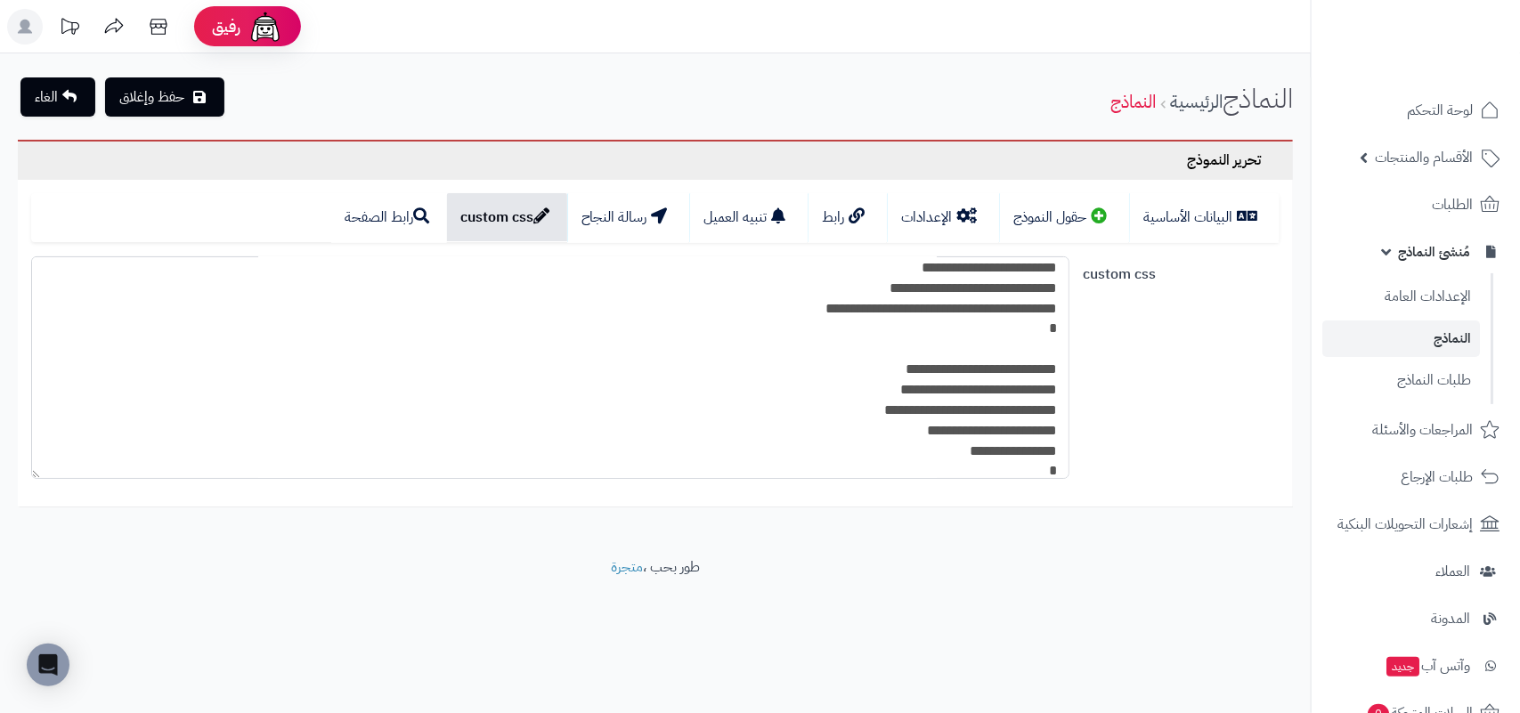
click at [946, 353] on textarea at bounding box center [550, 367] width 1038 height 223
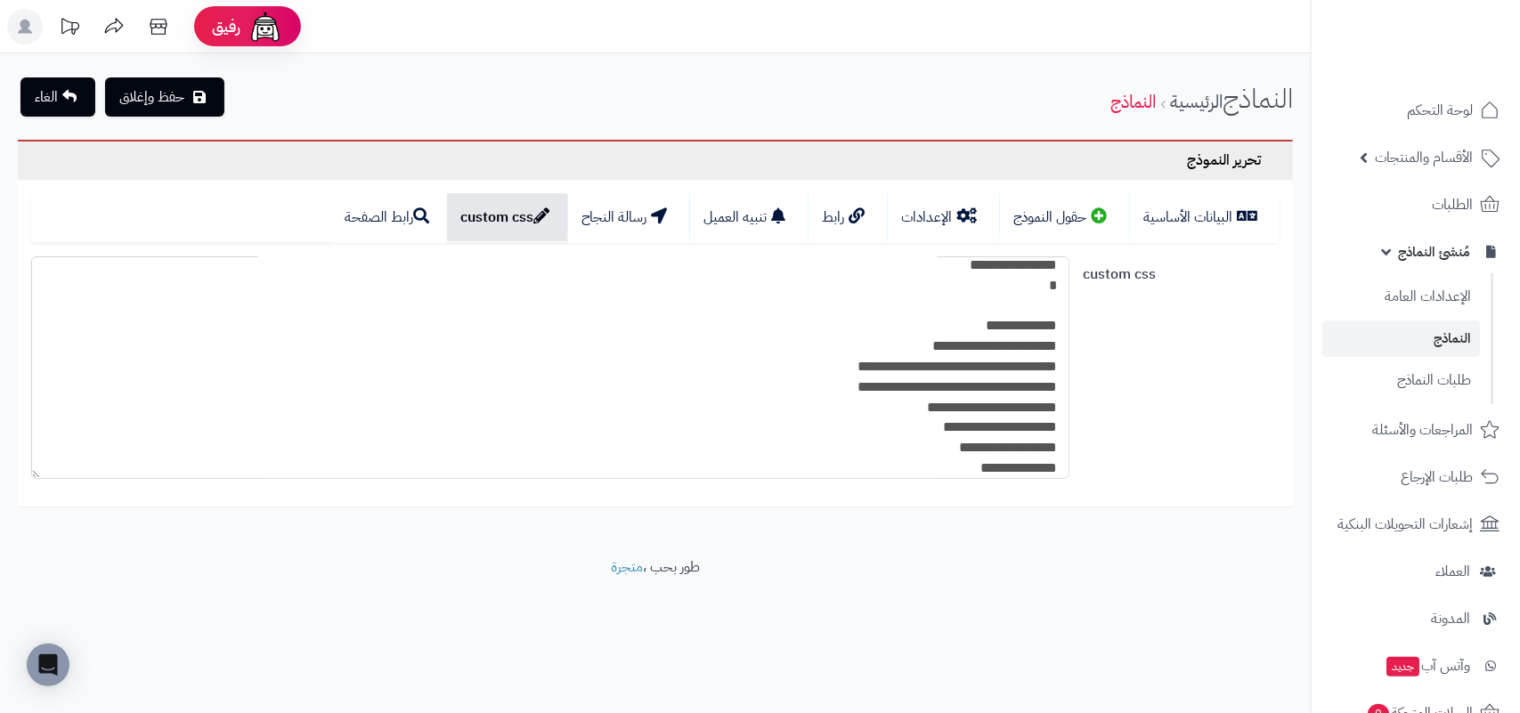
scroll to position [890, 0]
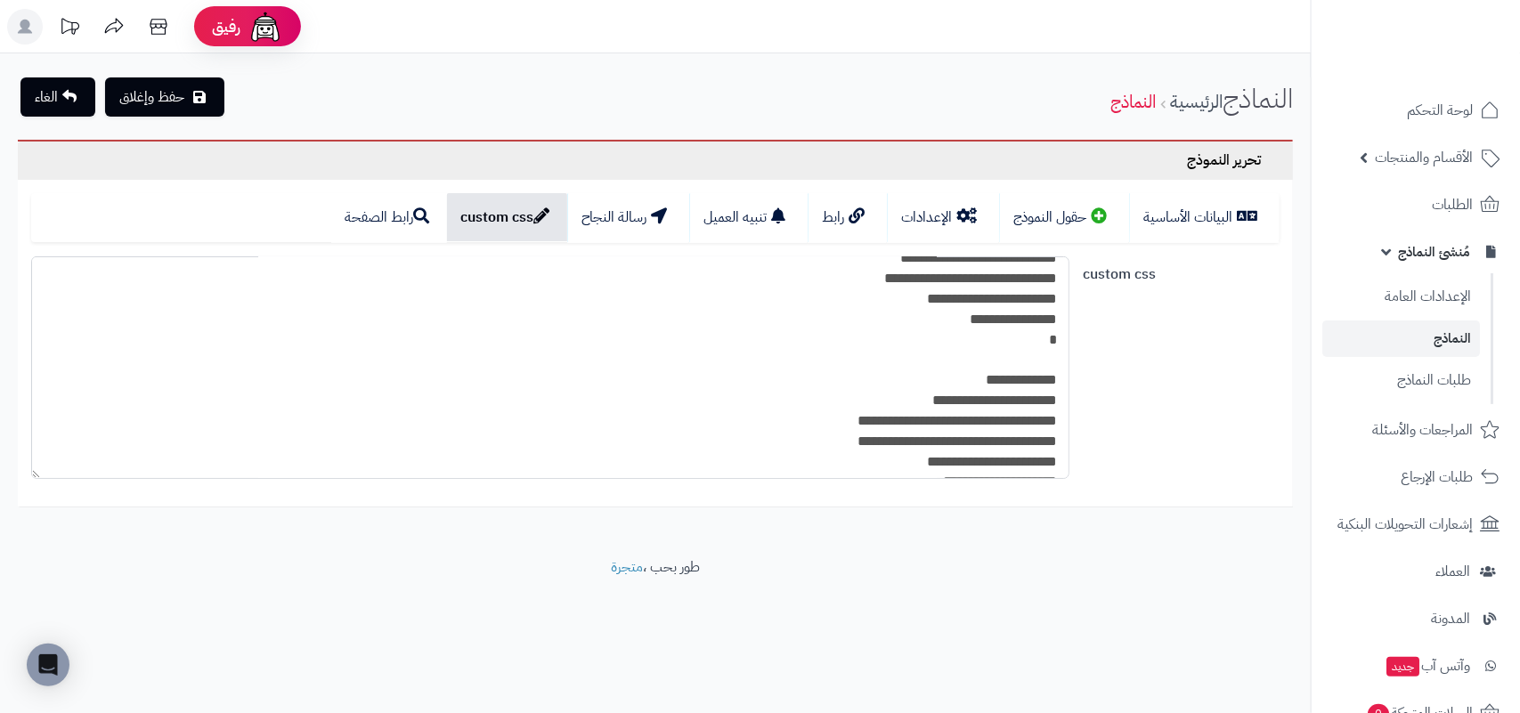
drag, startPoint x: 1004, startPoint y: 380, endPoint x: 1062, endPoint y: 359, distance: 61.7
click at [1062, 359] on textarea at bounding box center [550, 367] width 1038 height 223
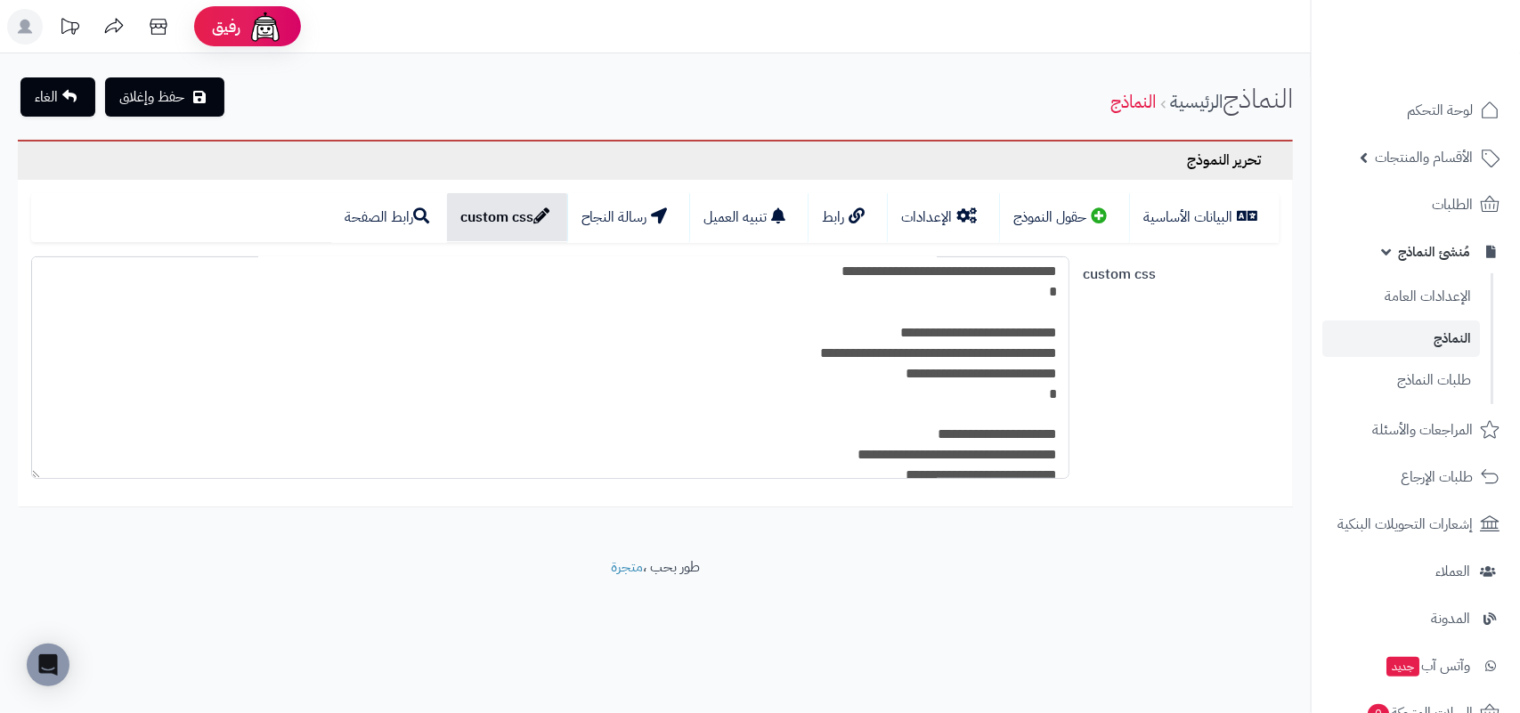
scroll to position [1224, 0]
click at [976, 318] on textarea at bounding box center [550, 367] width 1038 height 223
click at [985, 312] on textarea at bounding box center [550, 367] width 1038 height 223
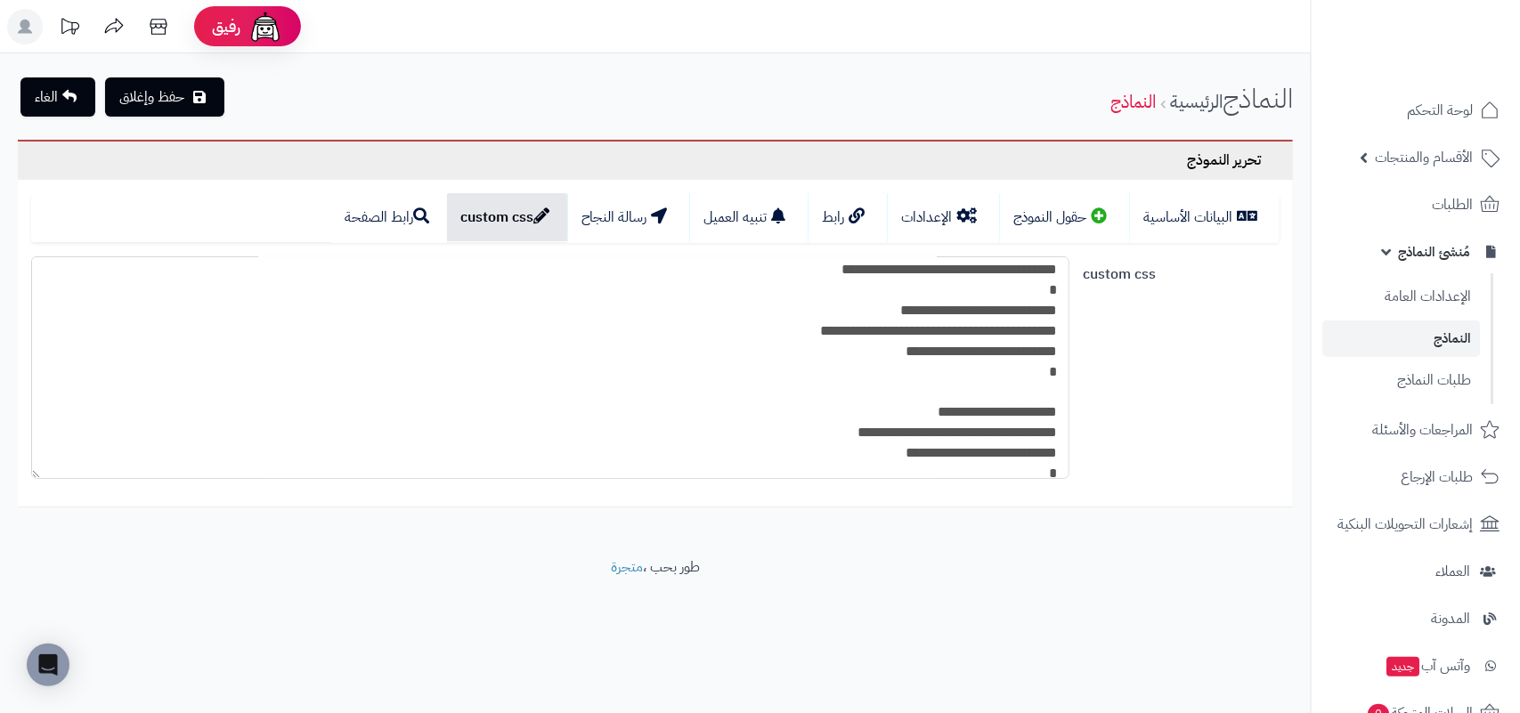
click at [980, 393] on textarea at bounding box center [550, 367] width 1038 height 223
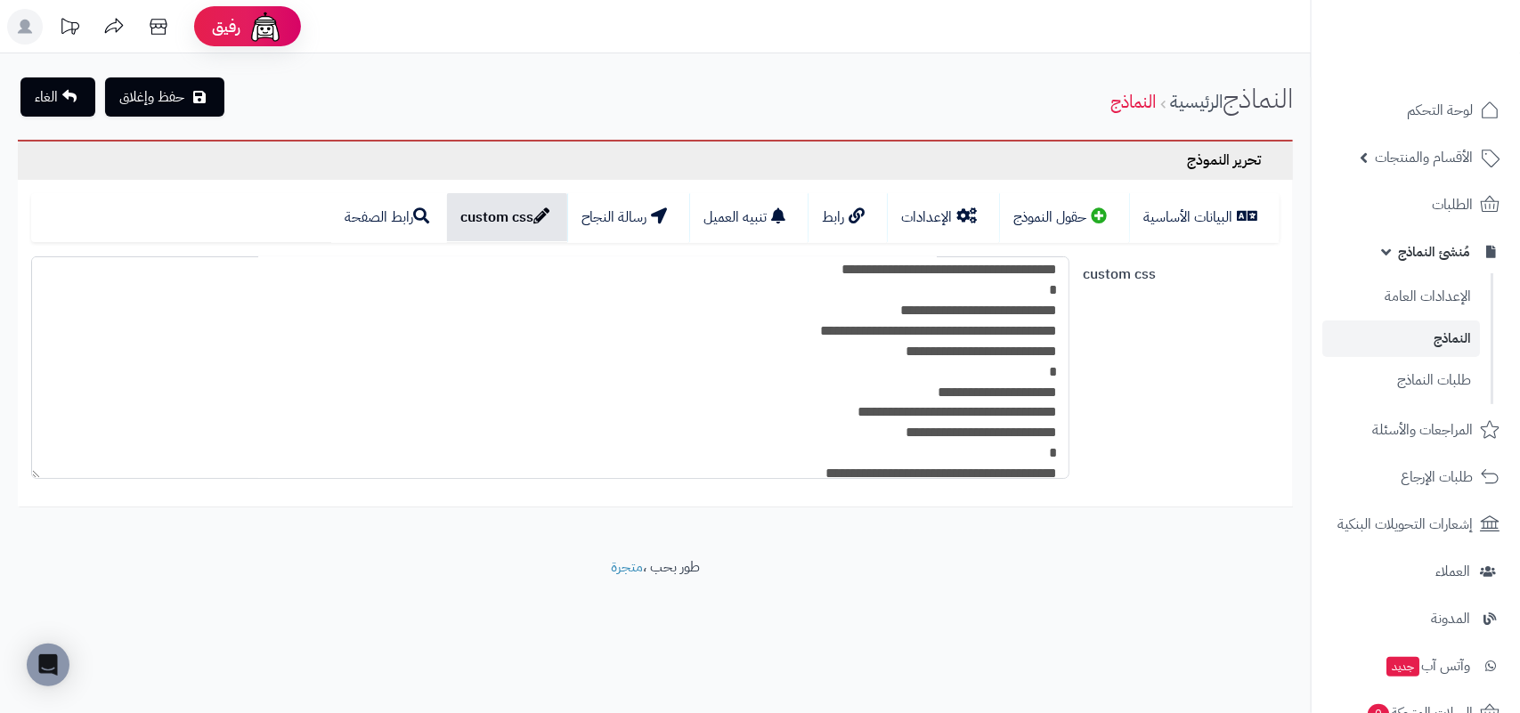
drag, startPoint x: 941, startPoint y: 387, endPoint x: 1073, endPoint y: 390, distance: 131.8
click at [1073, 390] on div at bounding box center [550, 367] width 1052 height 223
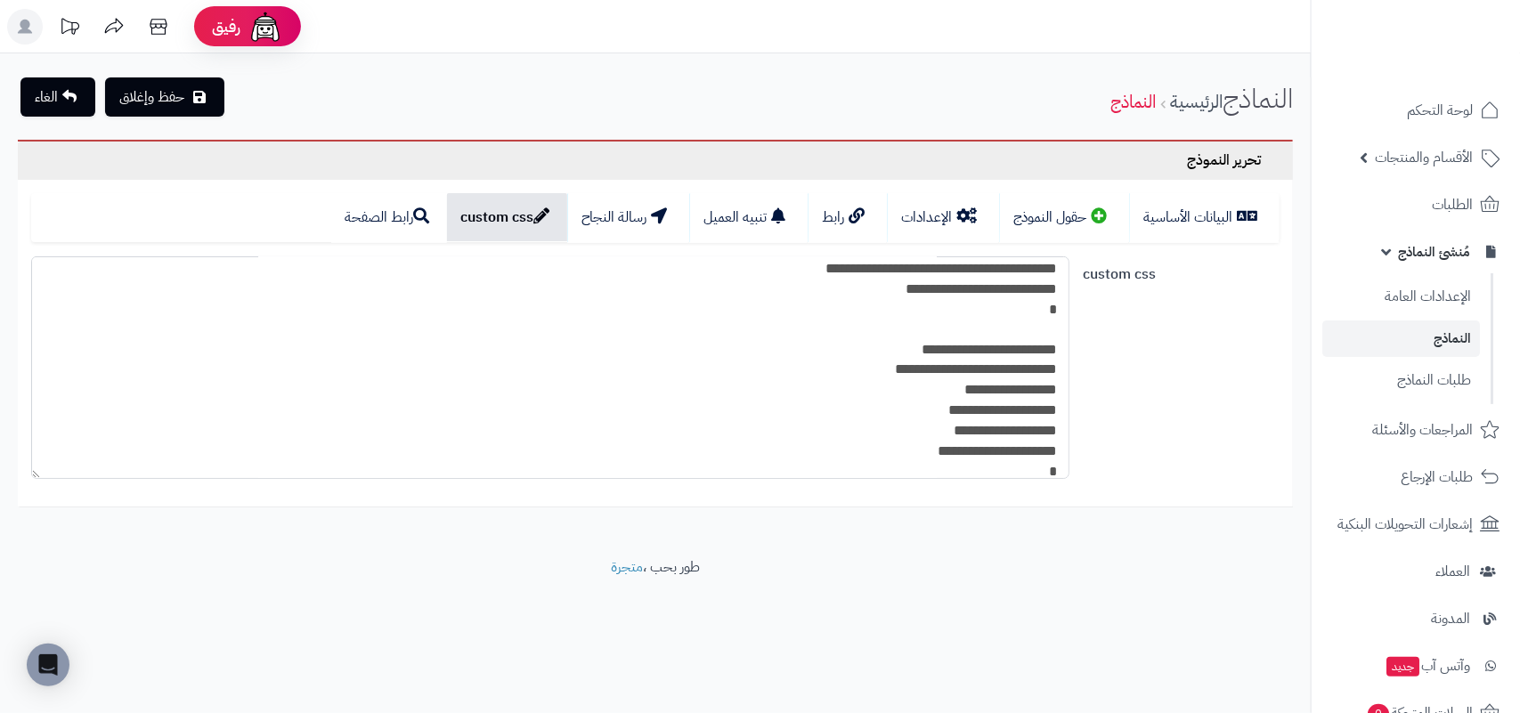
scroll to position [1447, 0]
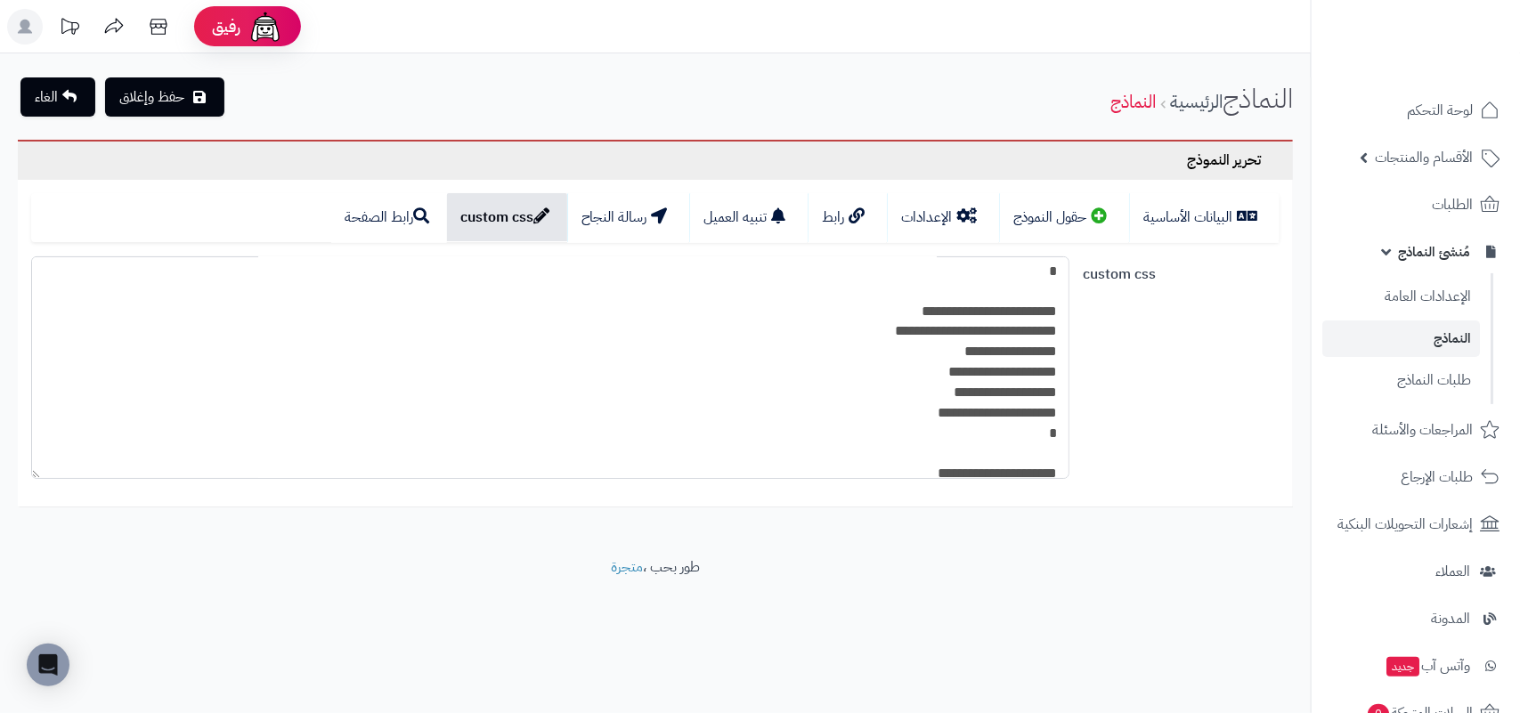
drag, startPoint x: 889, startPoint y: 312, endPoint x: 1068, endPoint y: 295, distance: 180.6
click at [1068, 295] on textarea at bounding box center [550, 367] width 1038 height 223
click at [1007, 428] on textarea at bounding box center [550, 367] width 1038 height 223
drag, startPoint x: 900, startPoint y: 424, endPoint x: 1064, endPoint y: 426, distance: 163.8
click at [1064, 426] on textarea at bounding box center [550, 367] width 1038 height 223
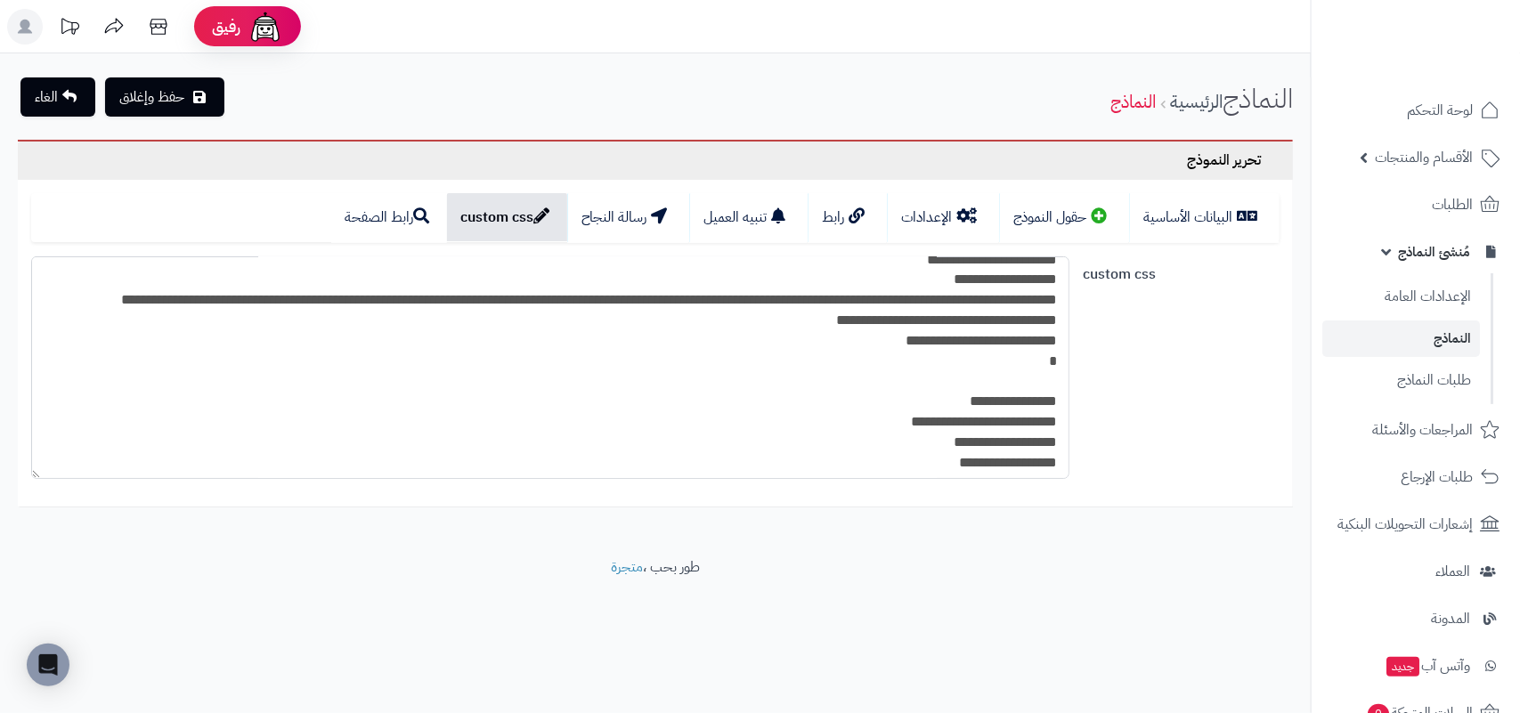
scroll to position [1669, 0]
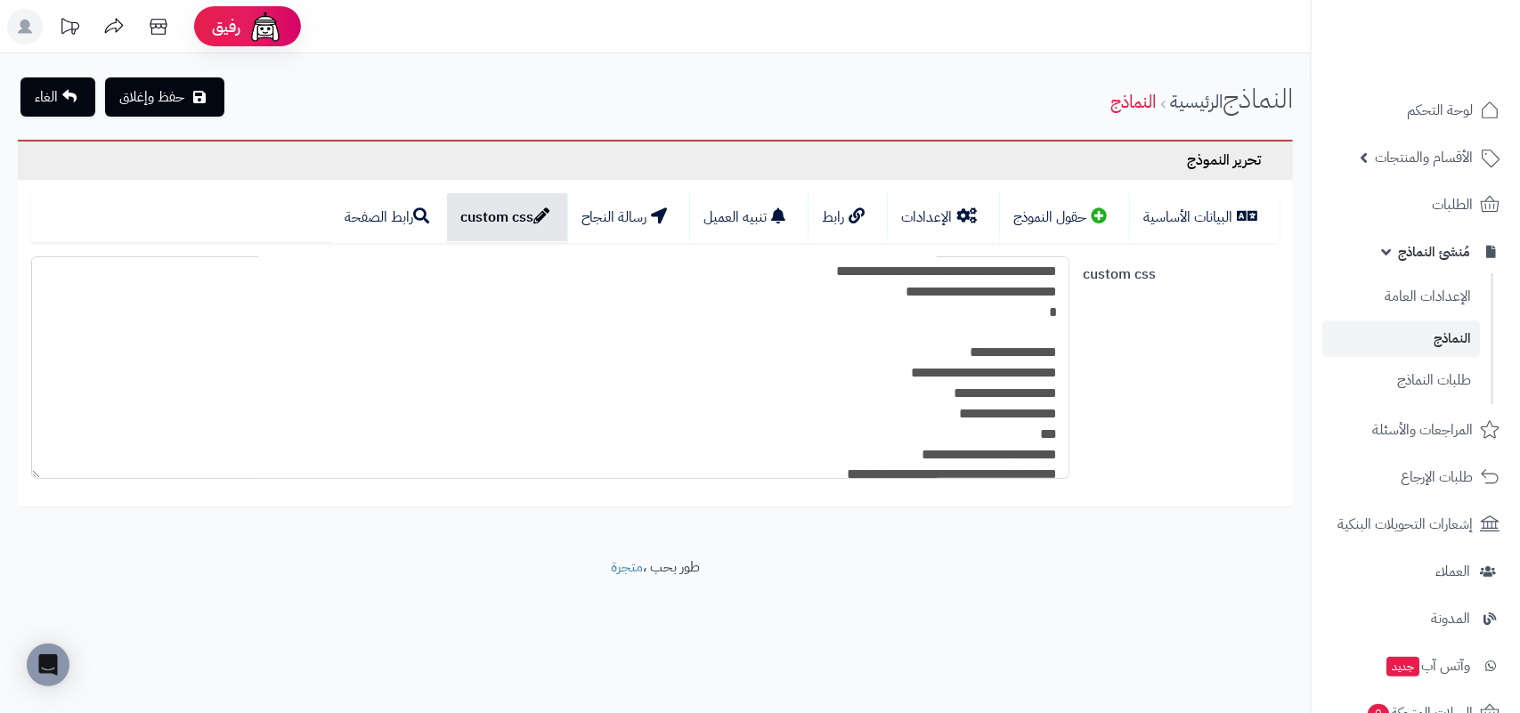
click at [995, 348] on textarea at bounding box center [550, 367] width 1038 height 223
drag, startPoint x: 953, startPoint y: 345, endPoint x: 1070, endPoint y: 345, distance: 117.5
click at [1070, 345] on div at bounding box center [550, 367] width 1052 height 223
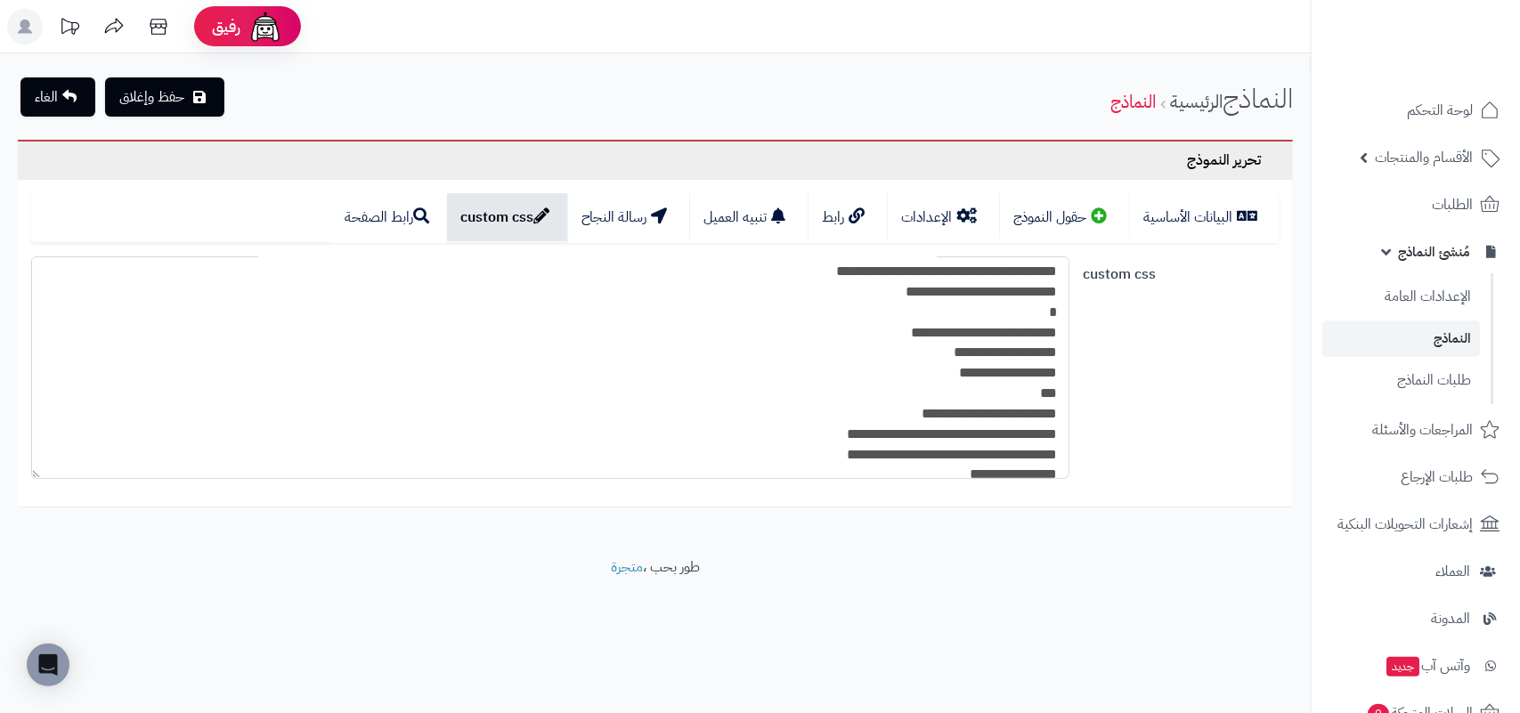
scroll to position [1745, 0]
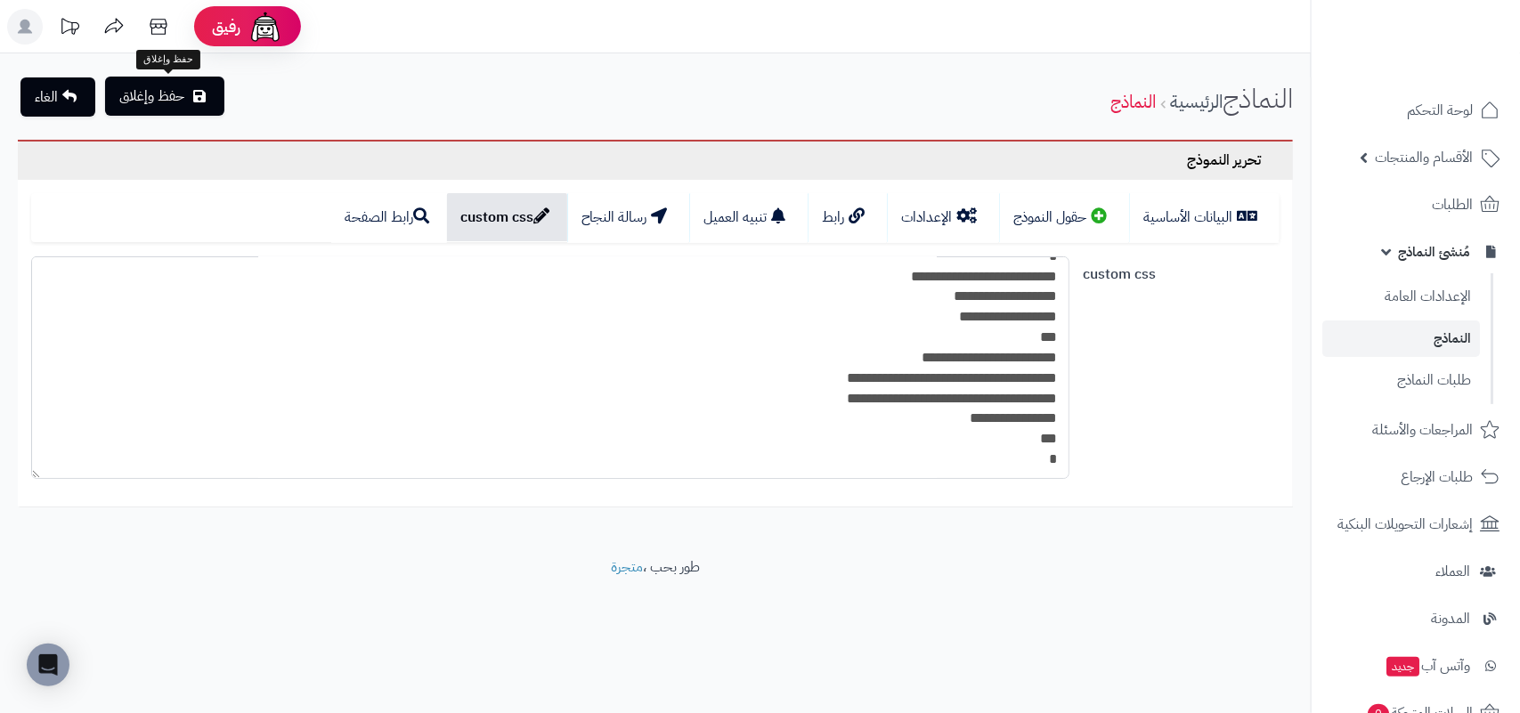
type textarea "**********"
click at [184, 96] on button "حفظ وإغلاق" at bounding box center [164, 96] width 119 height 39
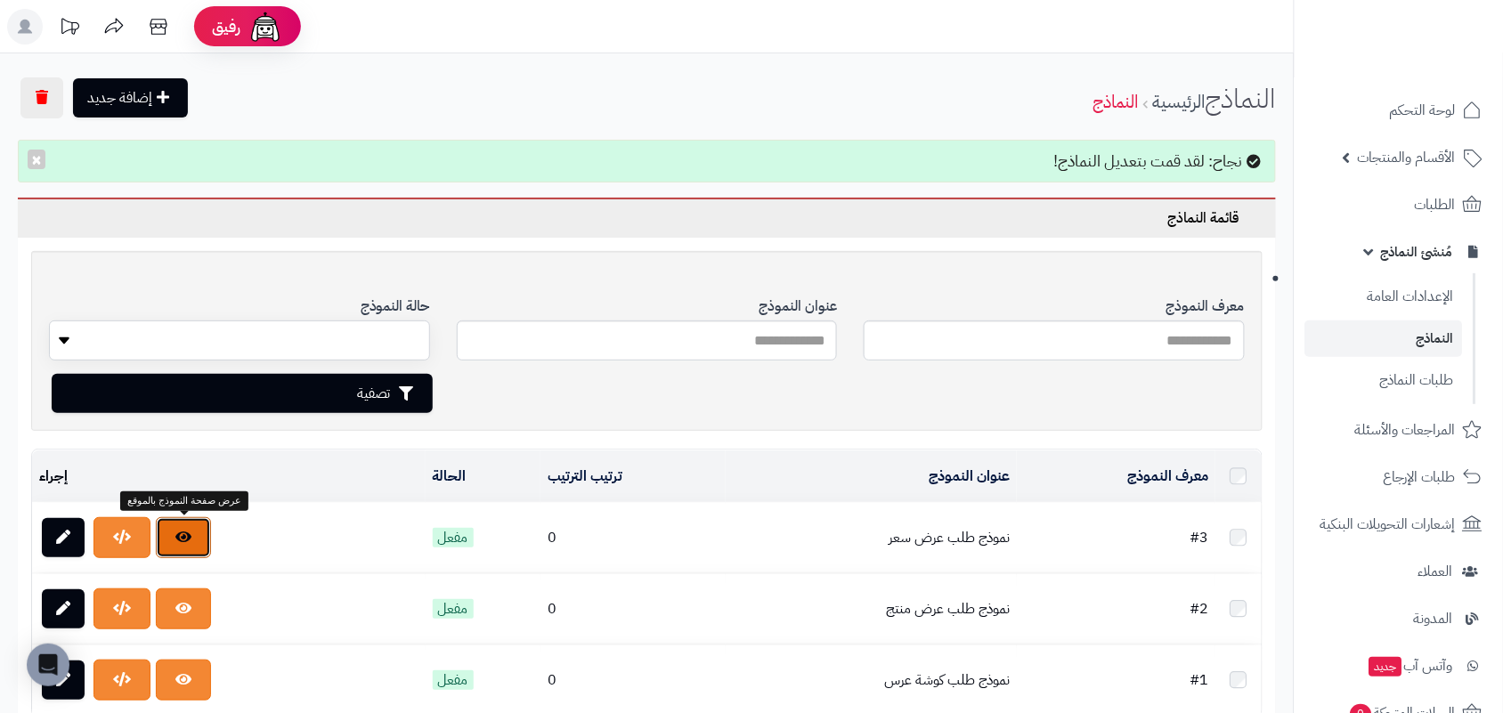
click at [170, 549] on link at bounding box center [183, 537] width 55 height 41
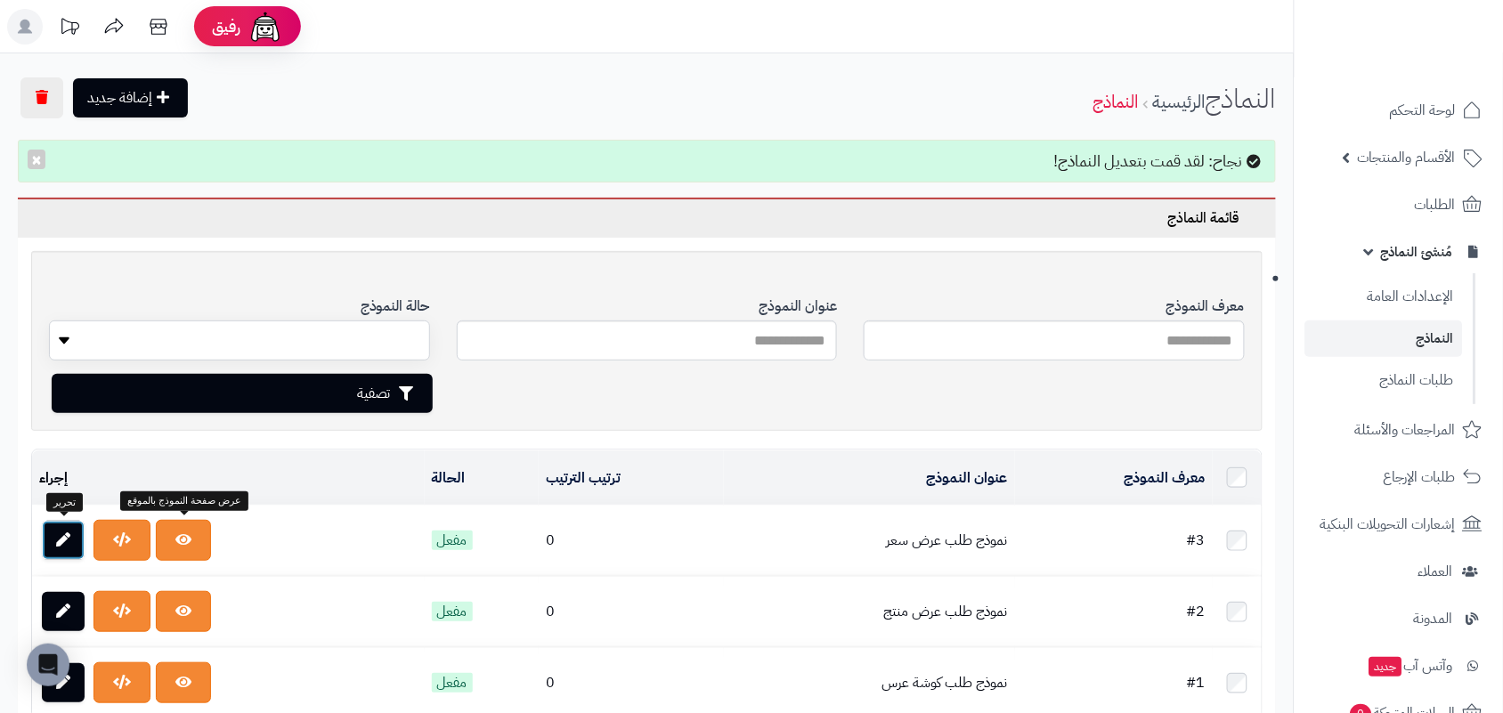
click at [74, 541] on link at bounding box center [63, 540] width 43 height 39
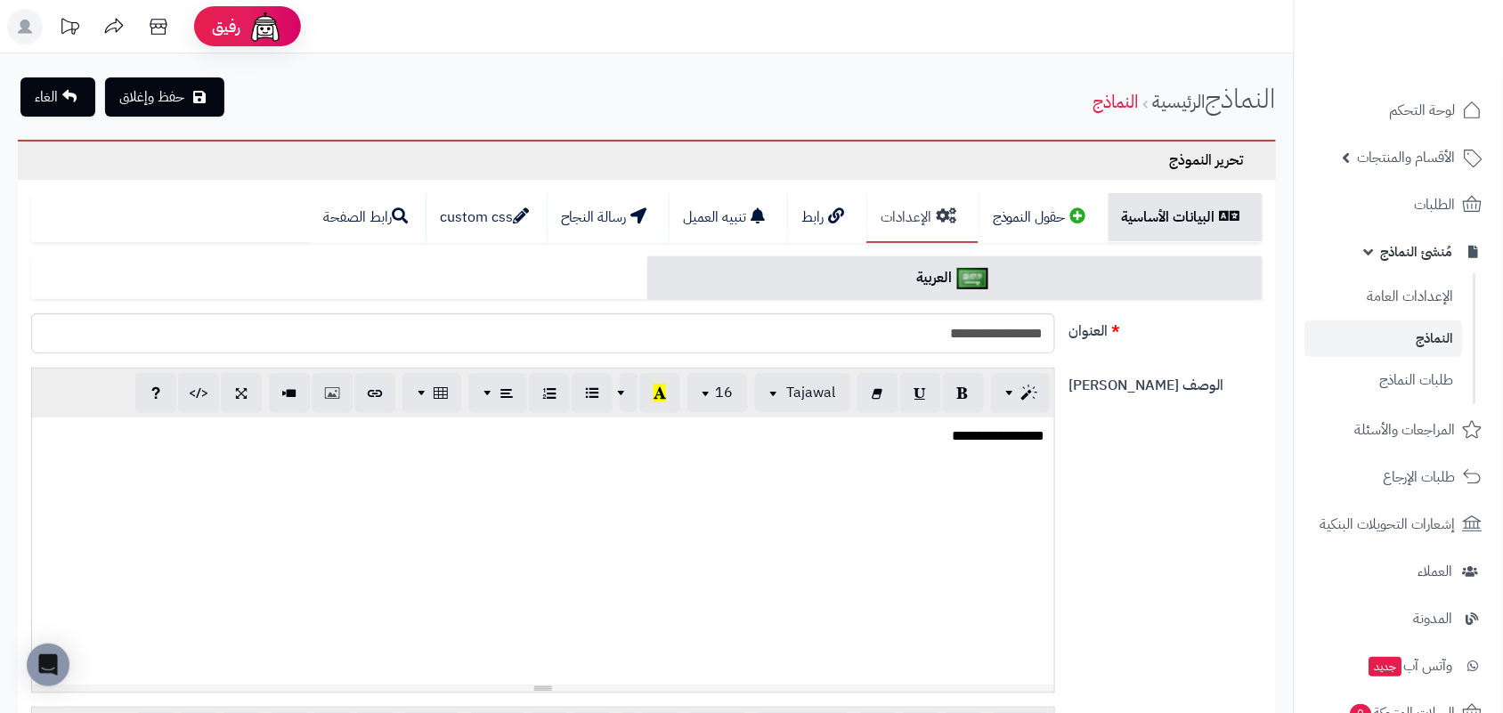
click at [909, 216] on link "الإعدادات" at bounding box center [922, 218] width 112 height 50
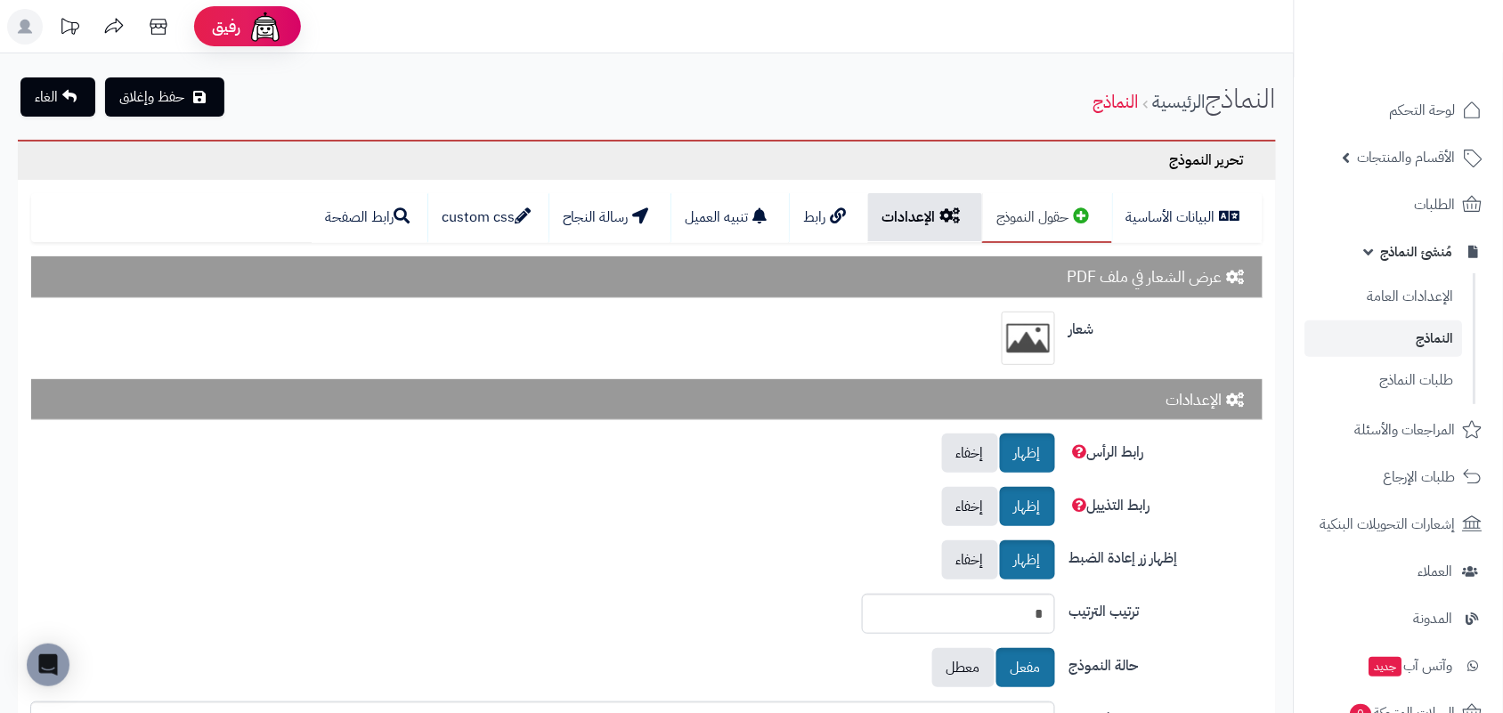
click at [1025, 207] on link "حقول النموذج" at bounding box center [1047, 218] width 130 height 50
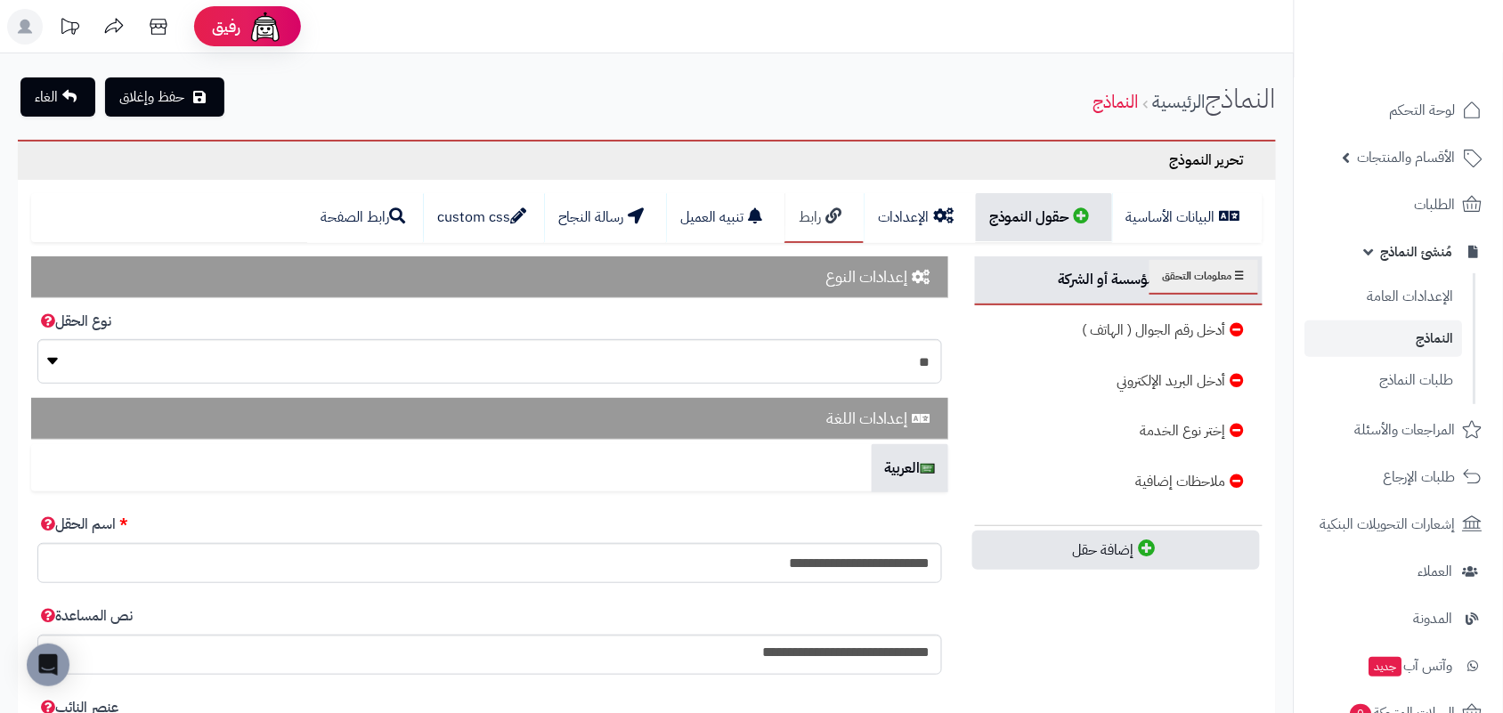
click at [807, 215] on link "رابط" at bounding box center [823, 218] width 79 height 50
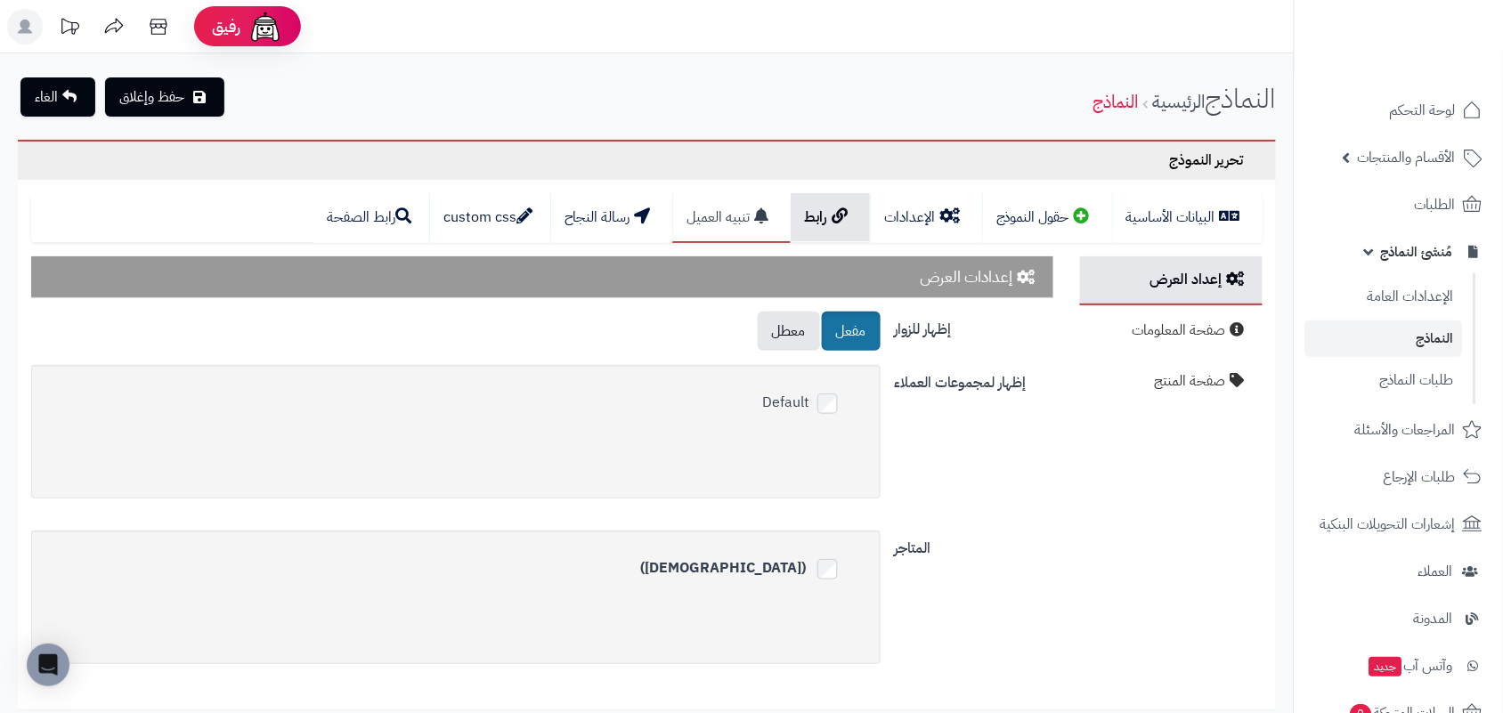
click at [742, 227] on link "تنبيه العميل" at bounding box center [731, 218] width 118 height 50
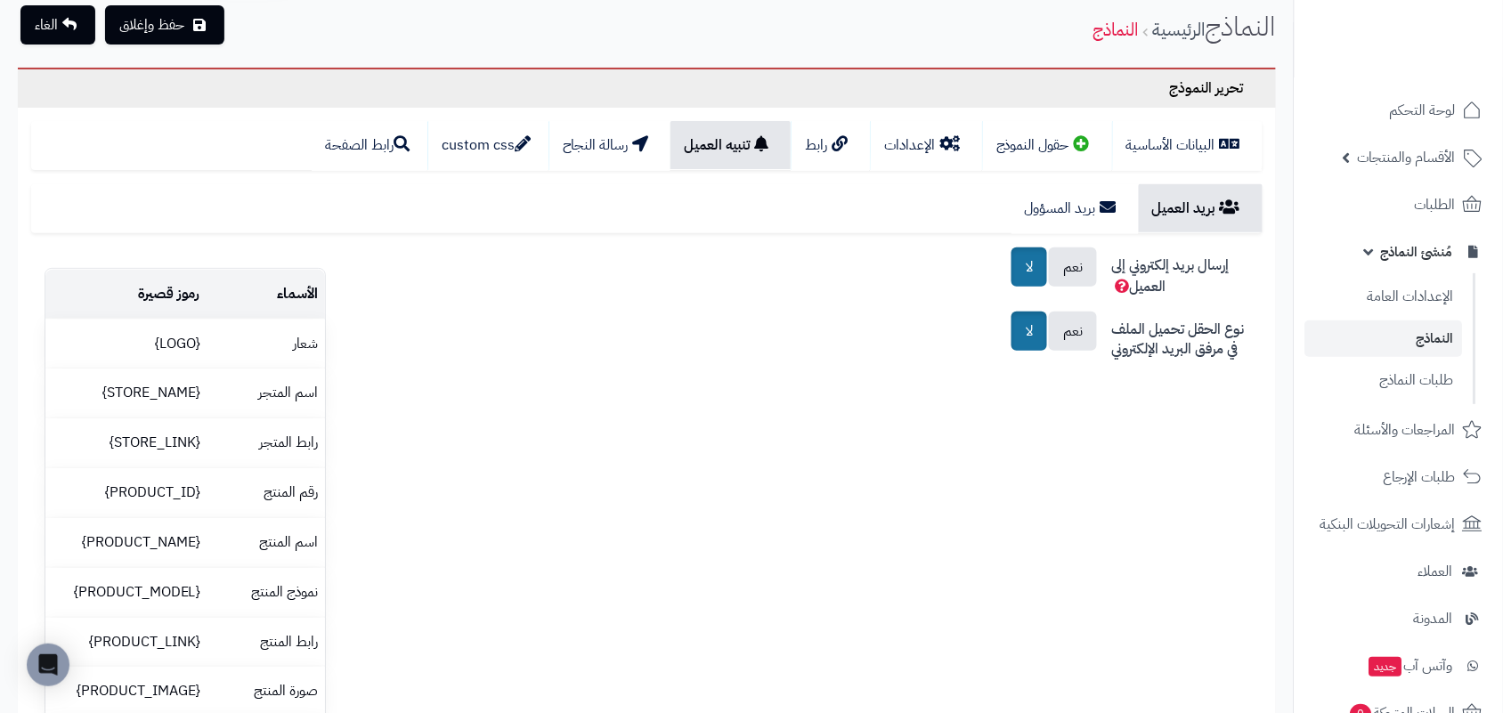
scroll to position [111, 0]
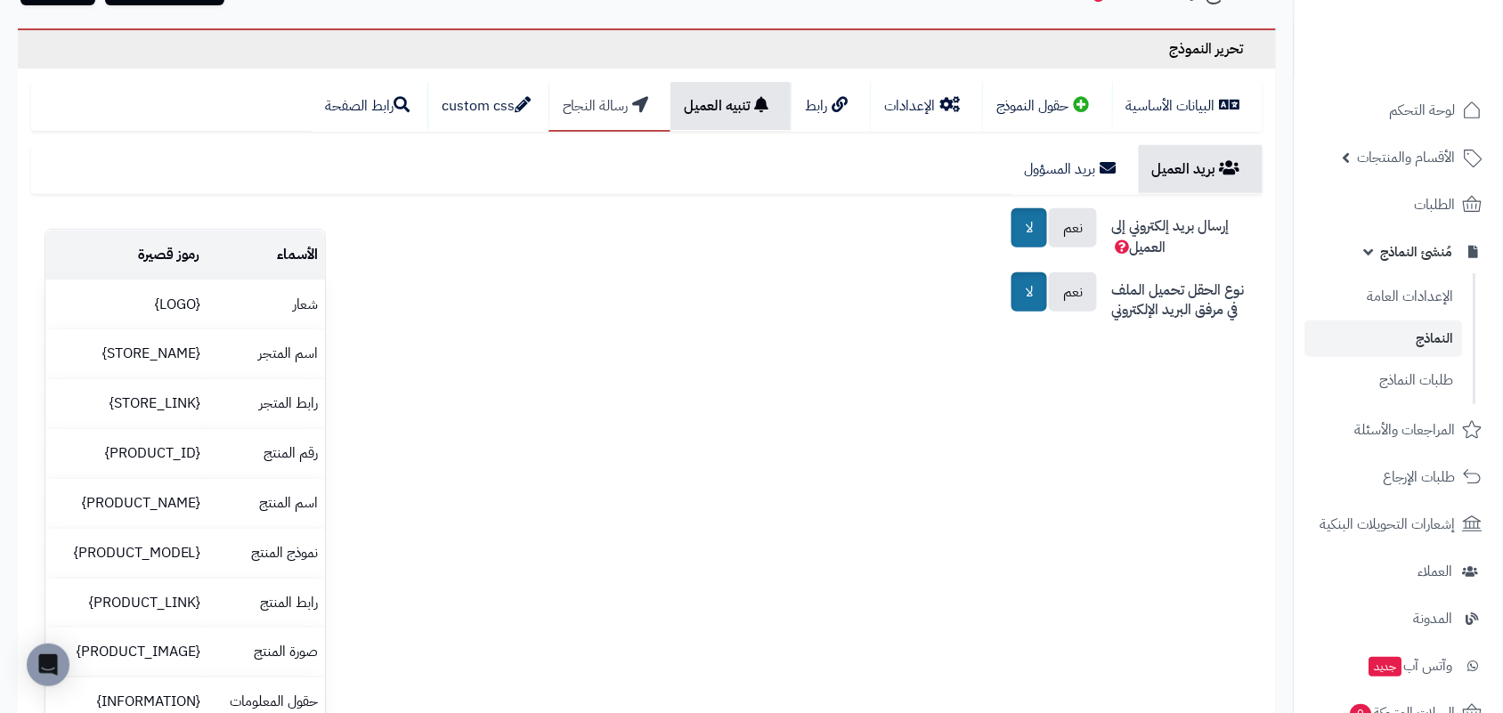
click at [632, 118] on link "رسالة النجاح" at bounding box center [609, 107] width 122 height 50
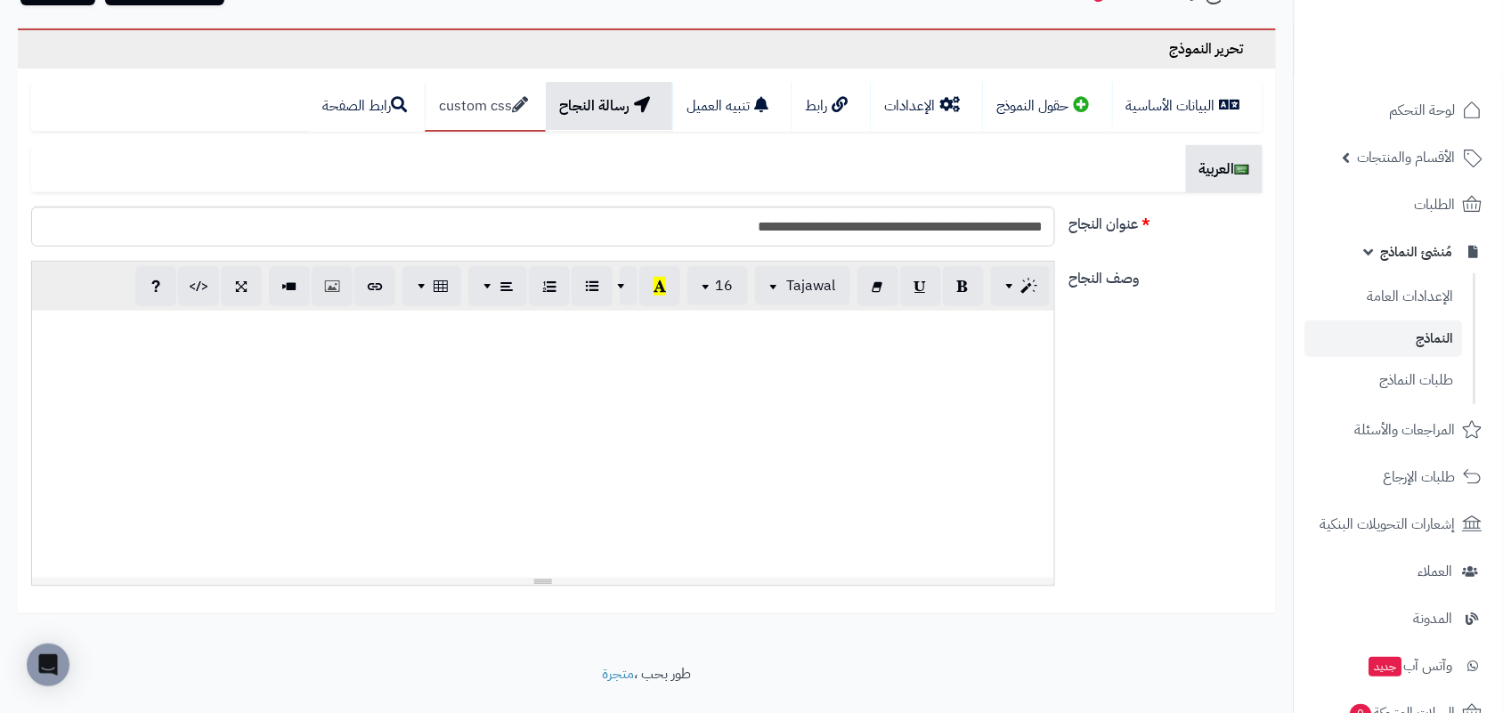
click at [492, 108] on link "custom css" at bounding box center [485, 107] width 121 height 50
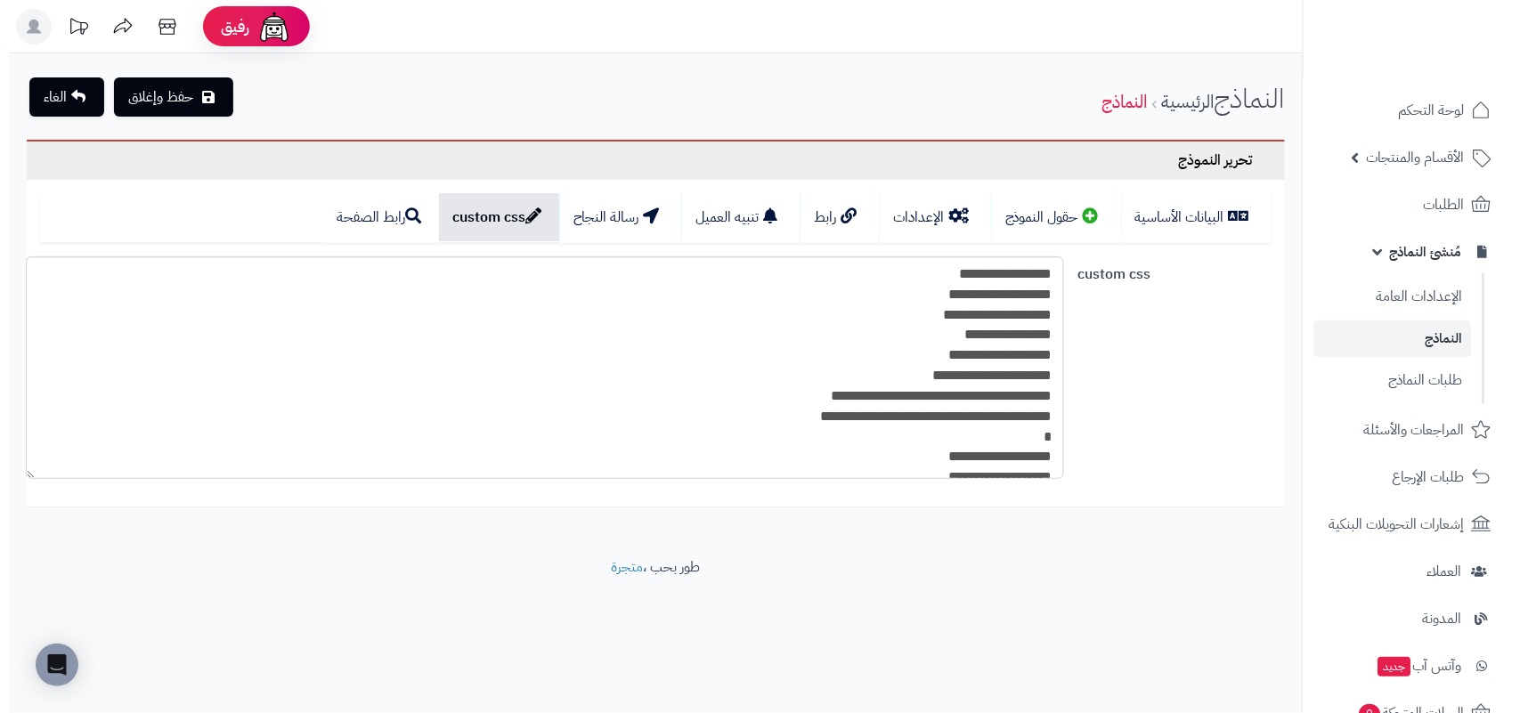
scroll to position [0, 0]
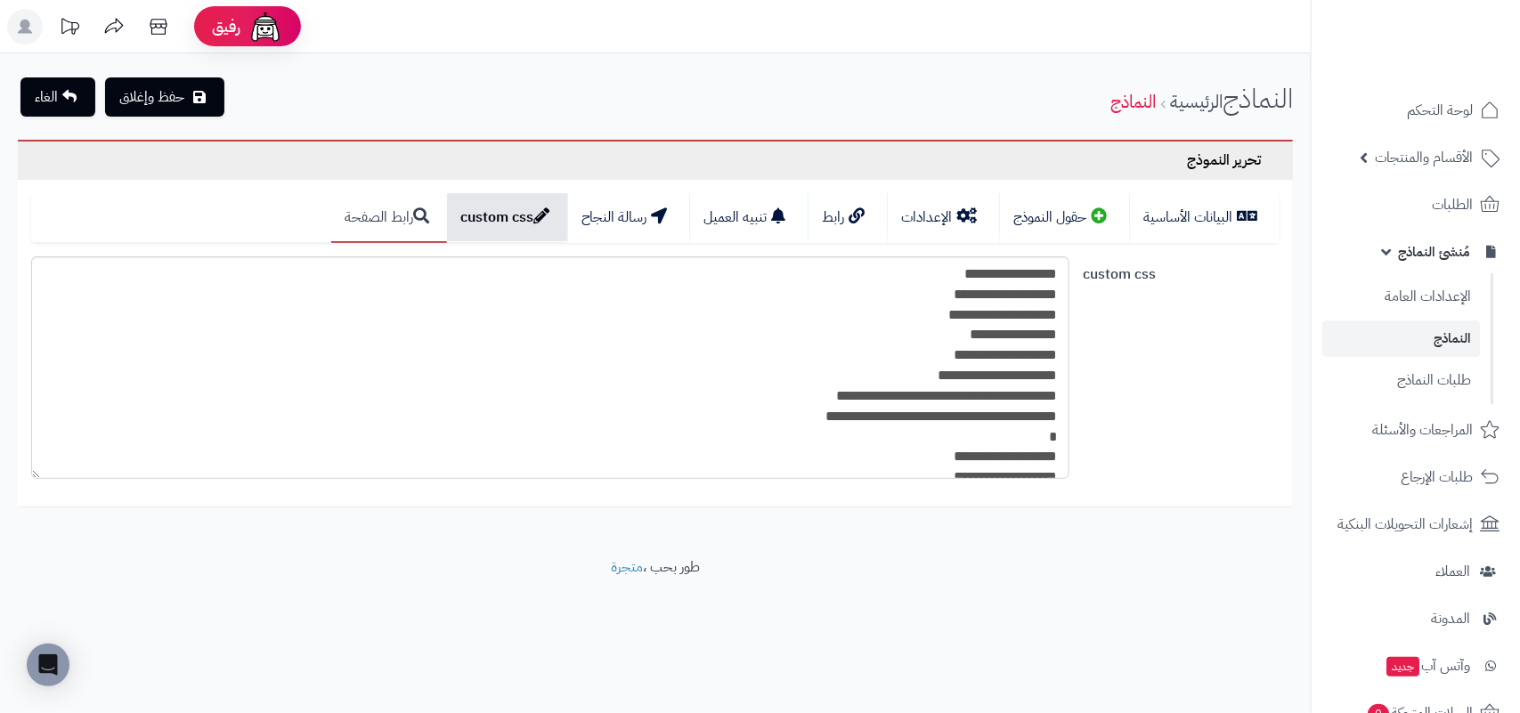
click at [413, 212] on icon at bounding box center [423, 215] width 20 height 16
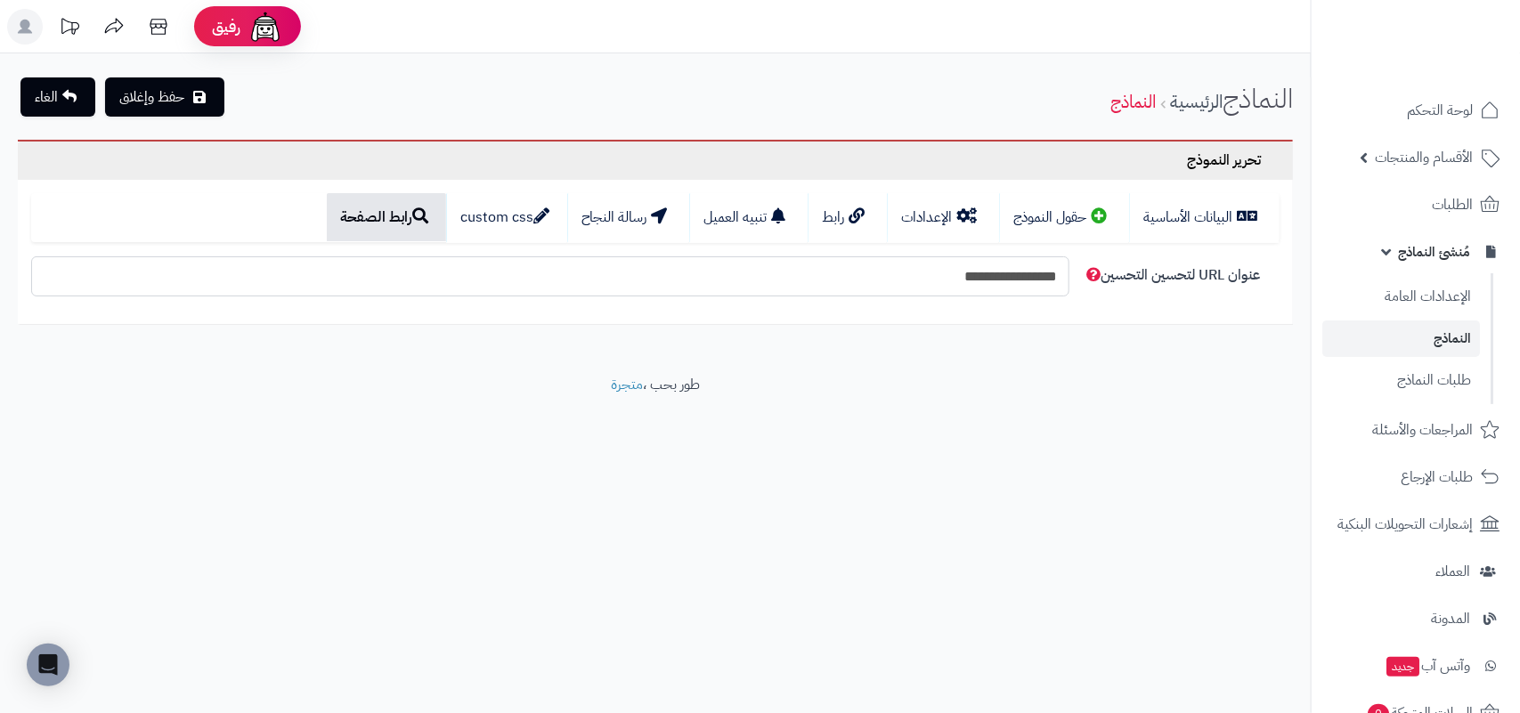
drag, startPoint x: 900, startPoint y: 282, endPoint x: 1127, endPoint y: 286, distance: 227.1
click at [1124, 286] on div "**********" at bounding box center [655, 283] width 1263 height 54
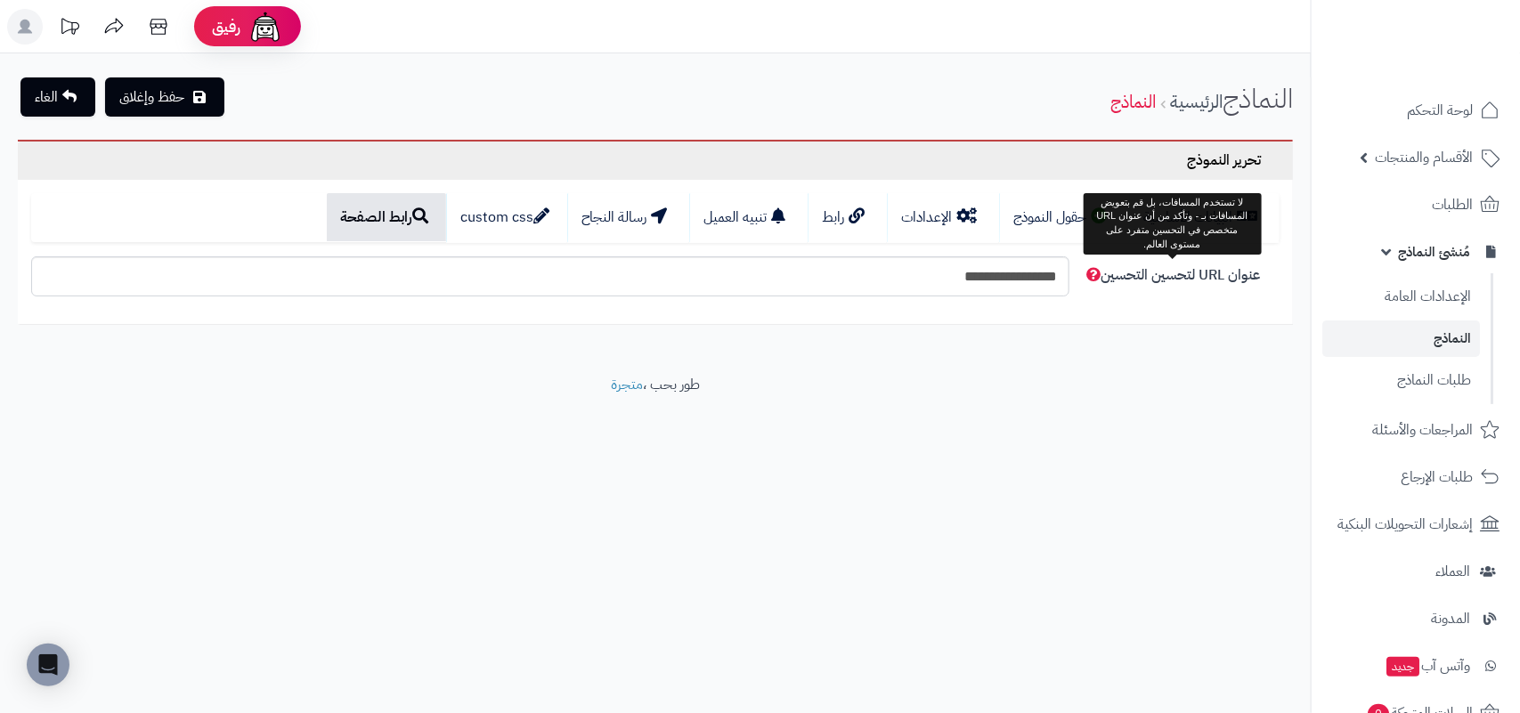
click at [1175, 278] on span "عنوان URL لتحسين التحسين" at bounding box center [1172, 274] width 177 height 21
click at [1069, 278] on input "**********" at bounding box center [550, 276] width 1038 height 40
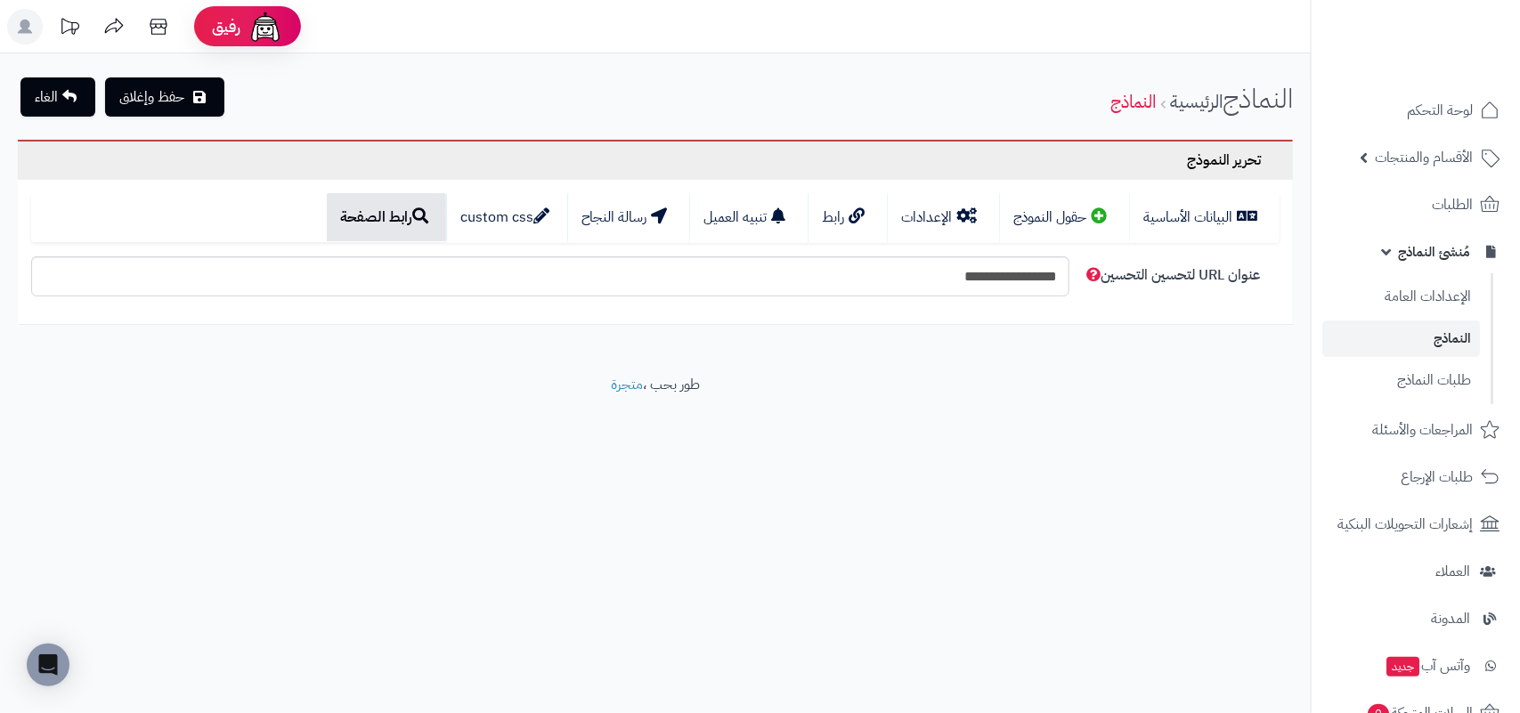
click at [1113, 264] on span "عنوان URL لتحسين التحسين" at bounding box center [1172, 274] width 177 height 21
click at [1069, 263] on input "**********" at bounding box center [550, 276] width 1038 height 40
click at [1086, 274] on span "عنوان URL لتحسين التحسين" at bounding box center [1172, 274] width 177 height 21
click at [1069, 274] on input "**********" at bounding box center [550, 276] width 1038 height 40
click at [1086, 274] on span "عنوان URL لتحسين التحسين" at bounding box center [1172, 274] width 177 height 21
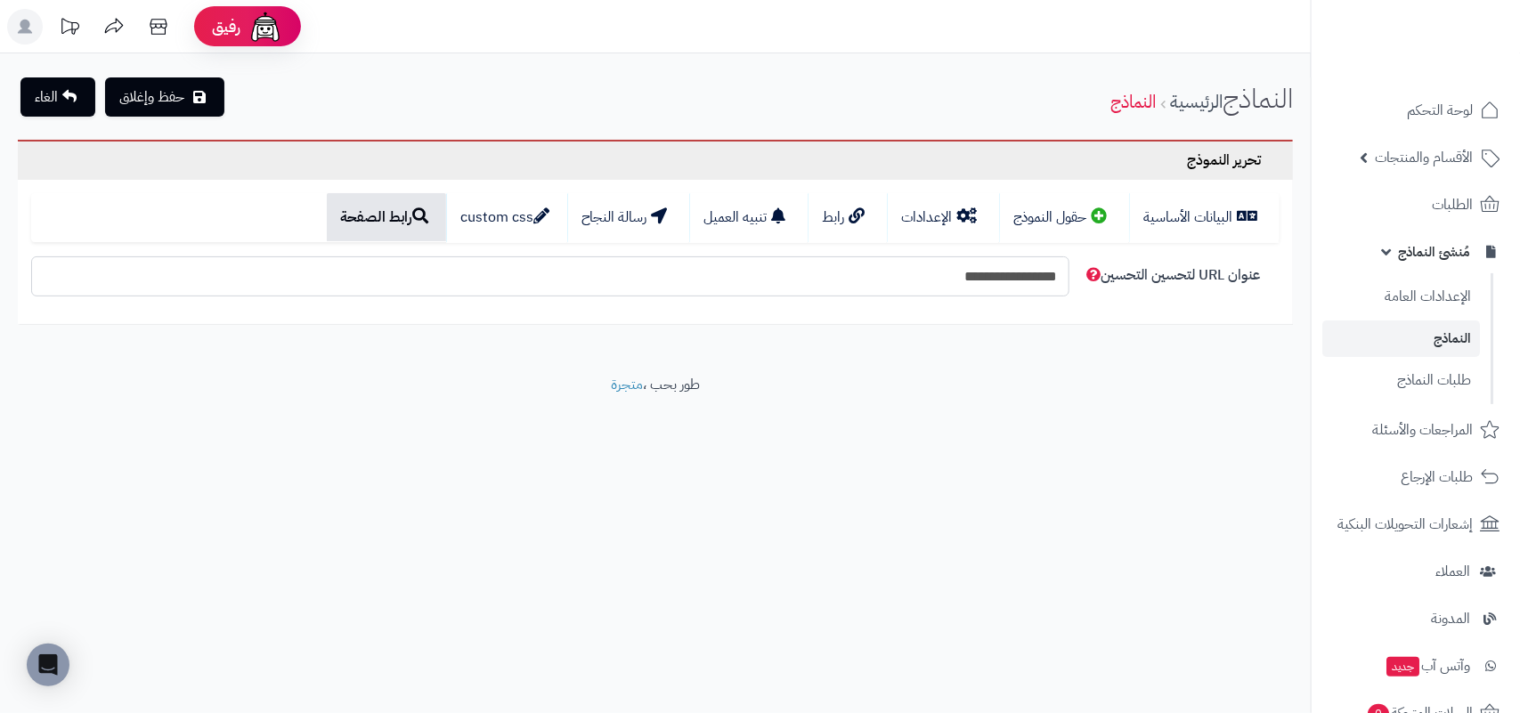
click at [1069, 274] on input "**********" at bounding box center [550, 276] width 1038 height 40
click at [1165, 521] on div "رفيق ! الطلبات معالجة مكتمل إرجاع المنتجات العملاء المتواجدون الان 6 عملاء منتظ…" at bounding box center [760, 356] width 1520 height 713
click at [926, 272] on input "**********" at bounding box center [550, 276] width 1038 height 40
click at [975, 345] on div "**********" at bounding box center [655, 213] width 1311 height 321
click at [163, 98] on button "حفظ وإغلاق" at bounding box center [164, 96] width 119 height 39
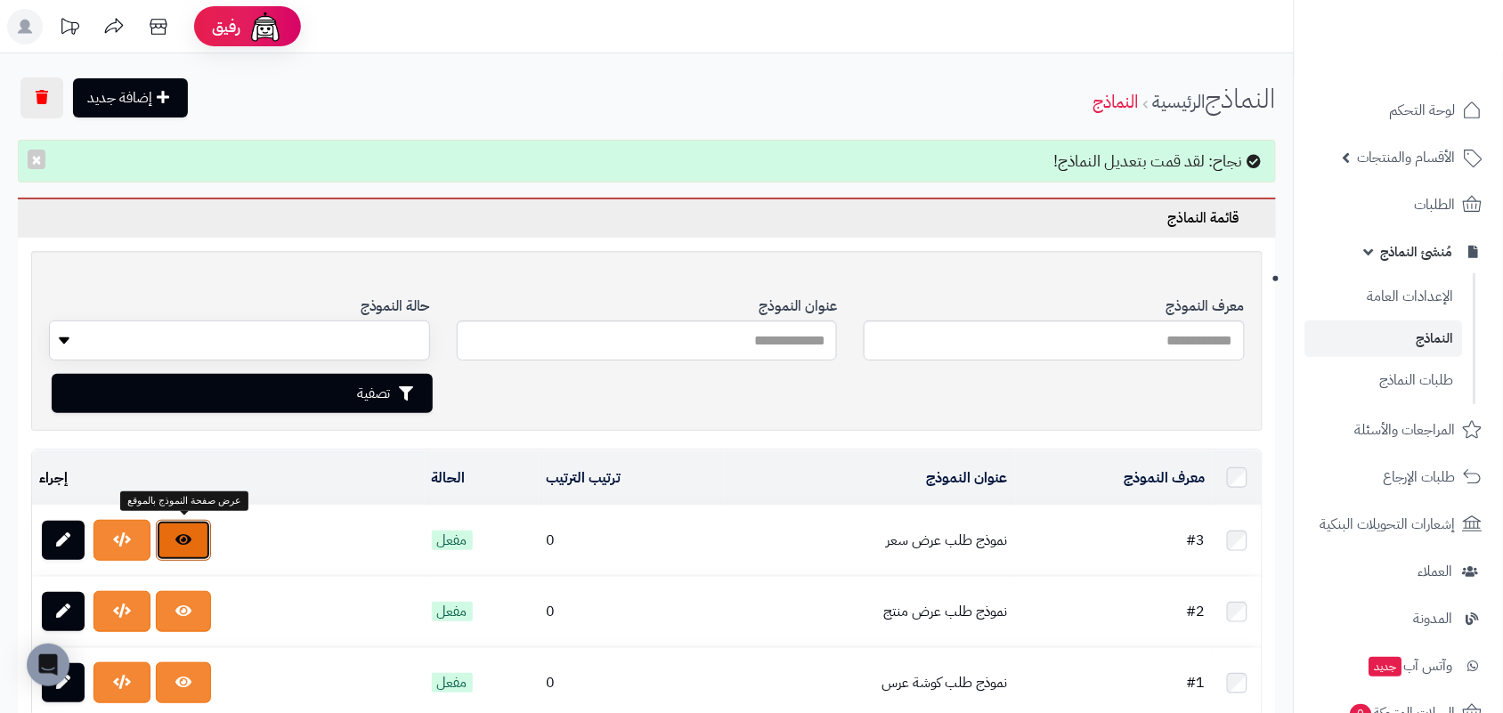
click at [190, 535] on icon at bounding box center [183, 539] width 16 height 14
click at [71, 535] on link at bounding box center [63, 540] width 43 height 39
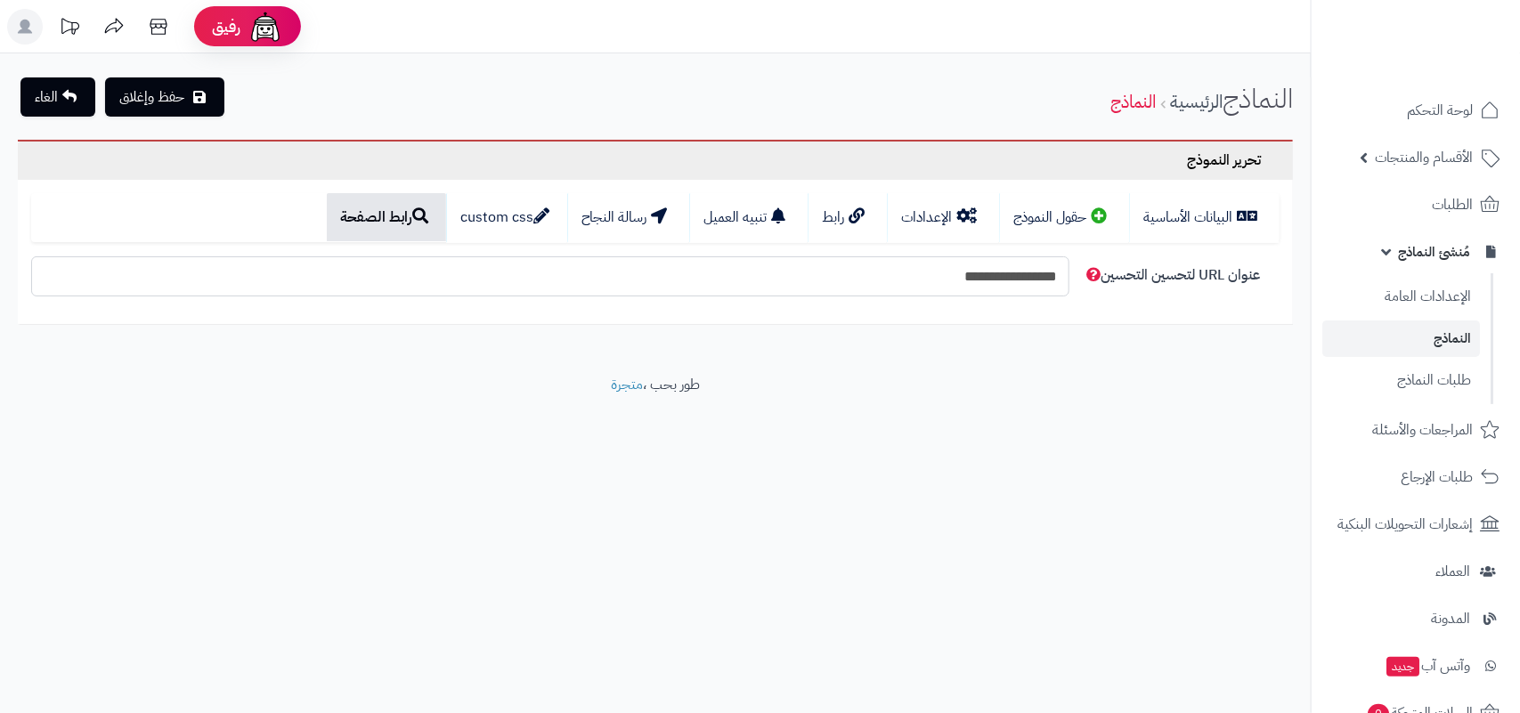
click at [811, 269] on input "**********" at bounding box center [550, 276] width 1038 height 40
